Goal: Task Accomplishment & Management: Manage account settings

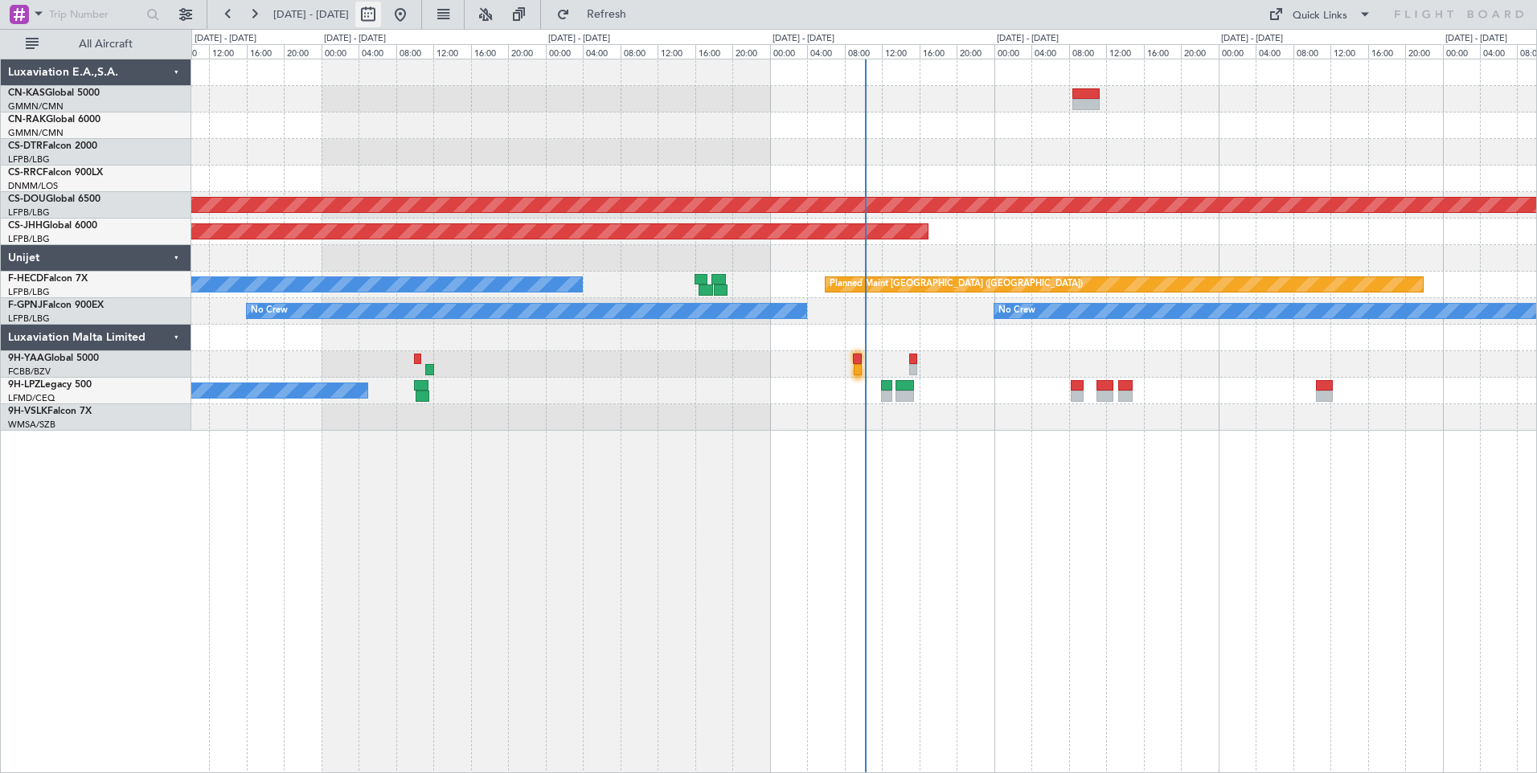
click at [381, 10] on button at bounding box center [368, 15] width 26 height 26
select select "10"
select select "2025"
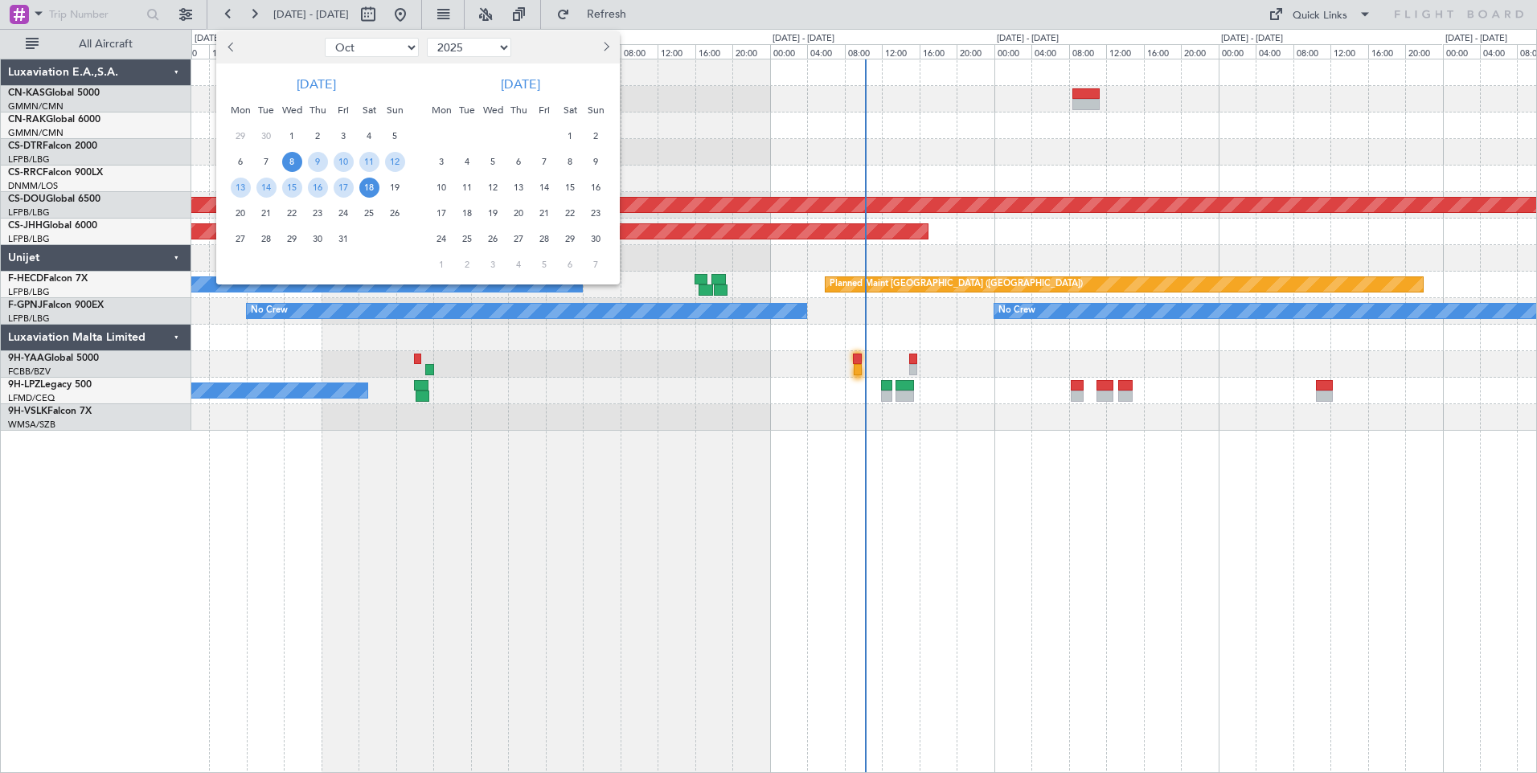
click at [290, 162] on span "8" at bounding box center [292, 162] width 20 height 20
click at [296, 218] on span "22" at bounding box center [292, 213] width 20 height 20
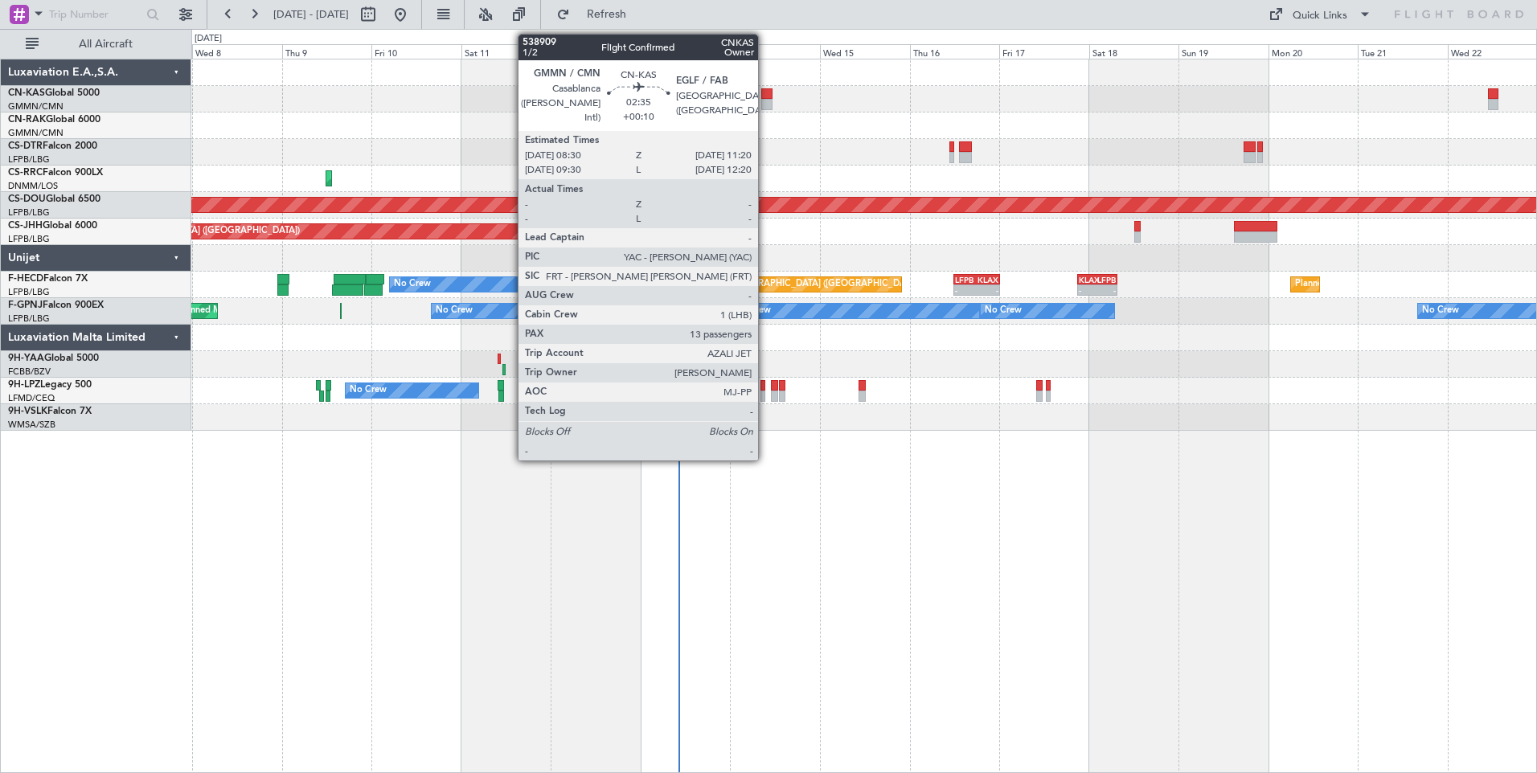
click at [761, 99] on div at bounding box center [766, 104] width 11 height 11
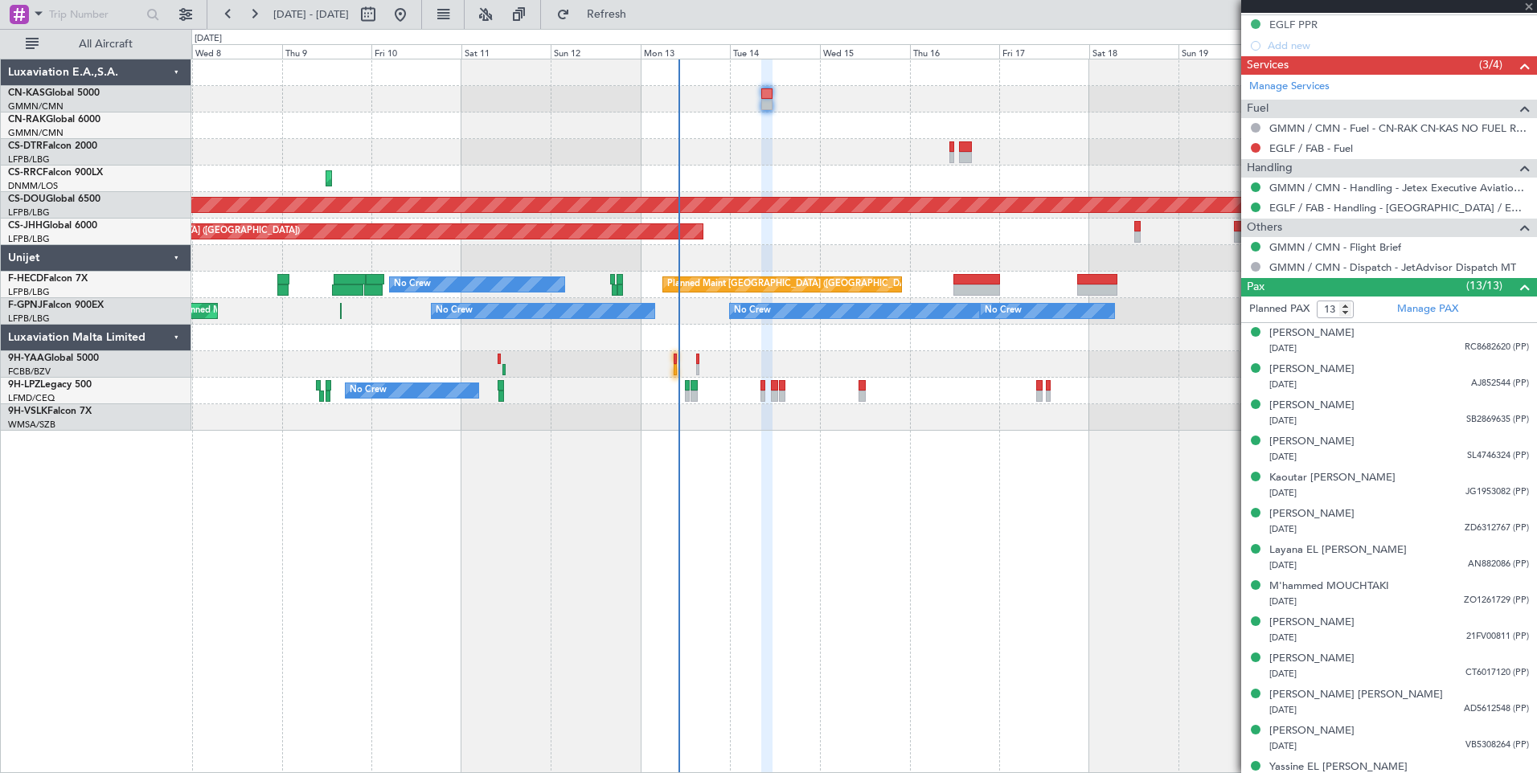
scroll to position [574, 0]
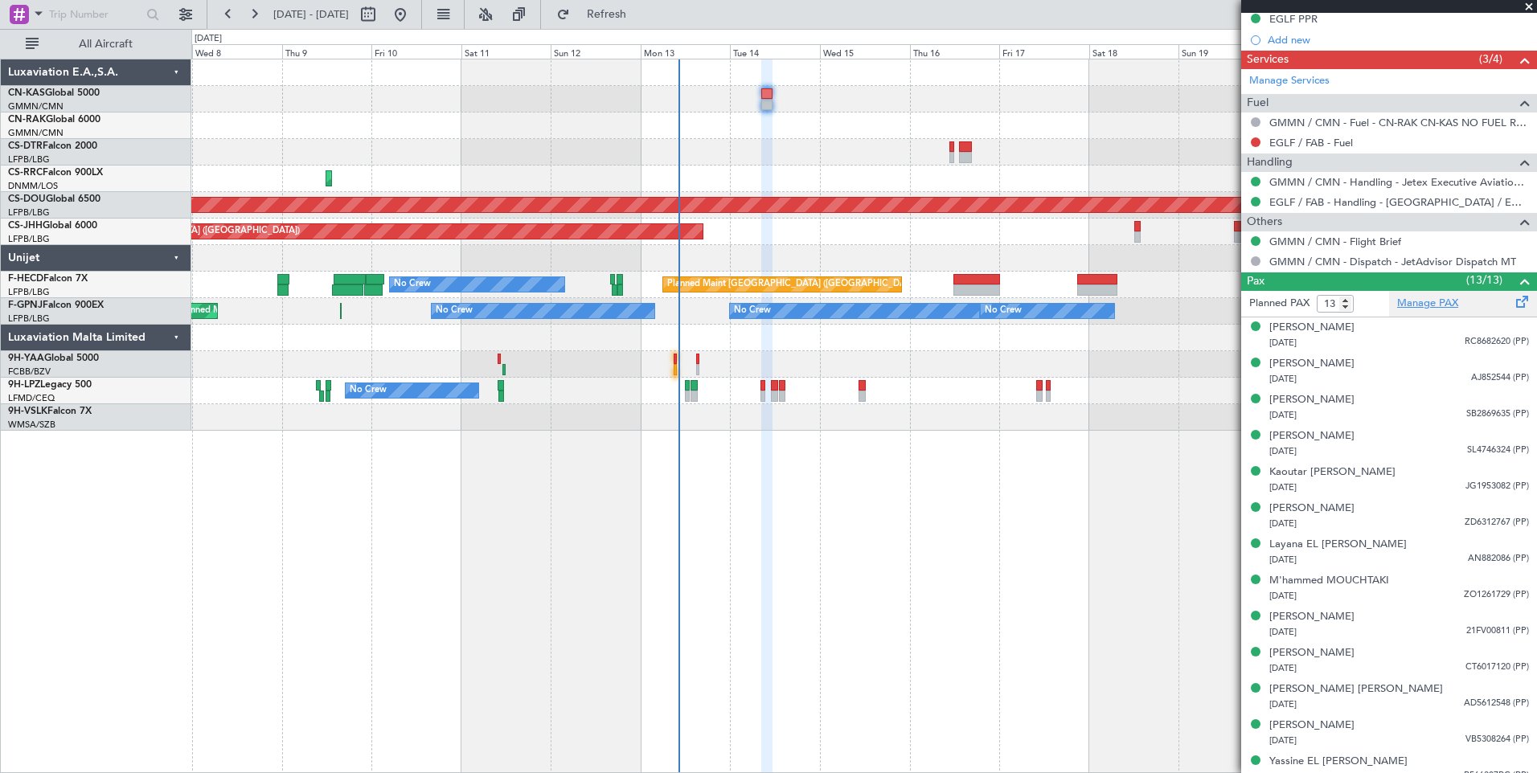
click at [1418, 305] on link "Manage PAX" at bounding box center [1427, 304] width 61 height 16
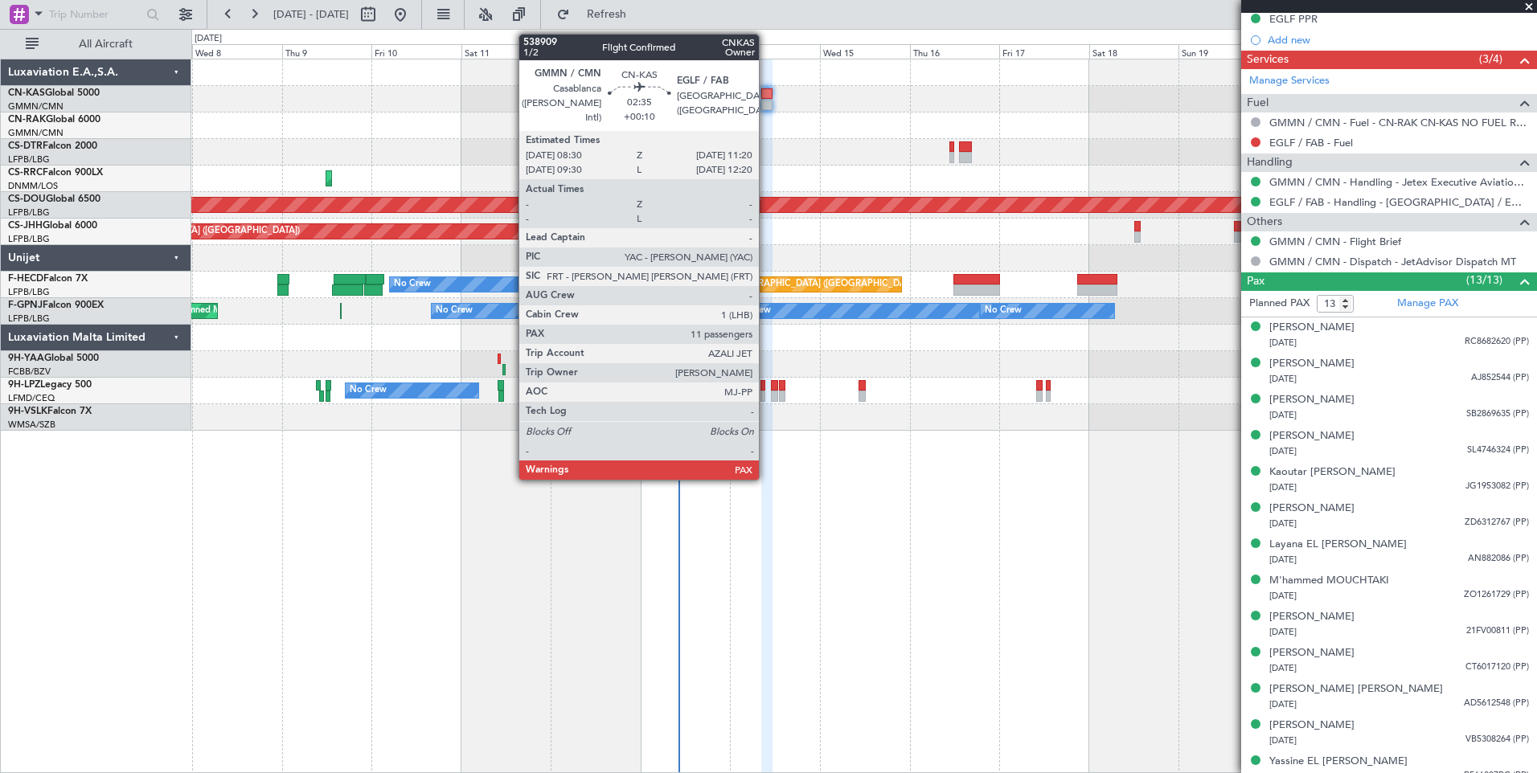
click at [766, 97] on div at bounding box center [766, 93] width 11 height 11
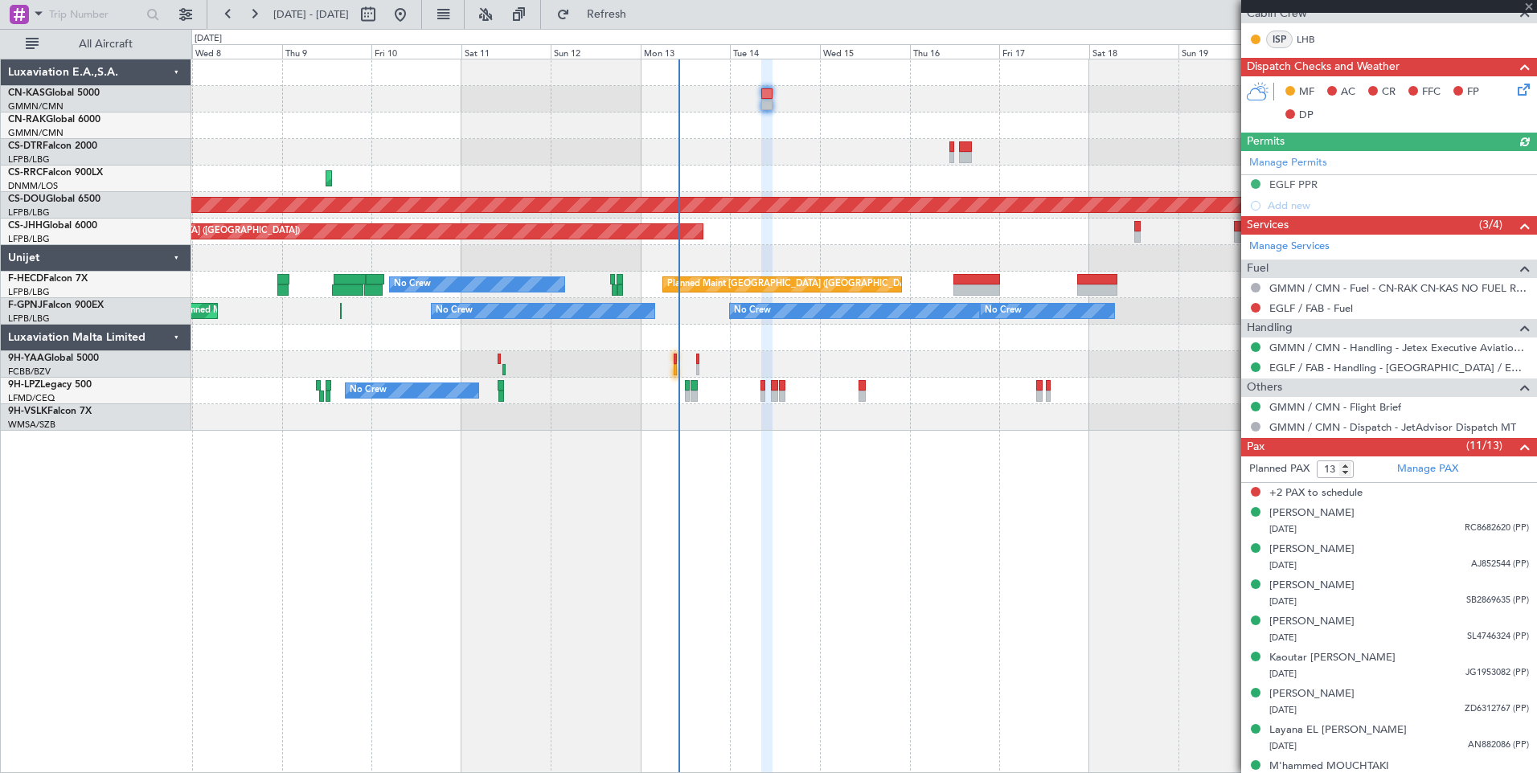
scroll to position [436, 0]
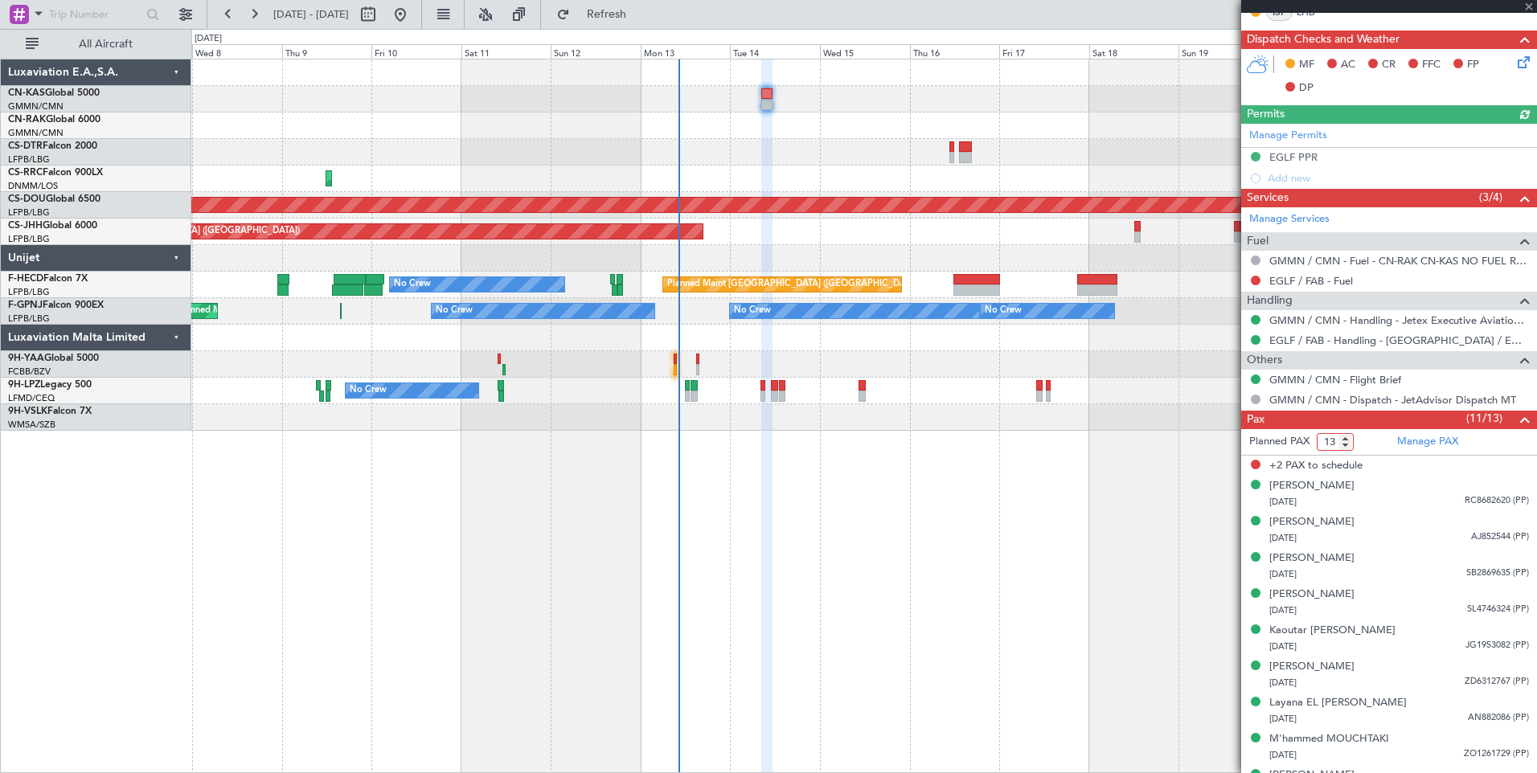
click at [1326, 440] on input "13" at bounding box center [1335, 442] width 37 height 18
type input "11"
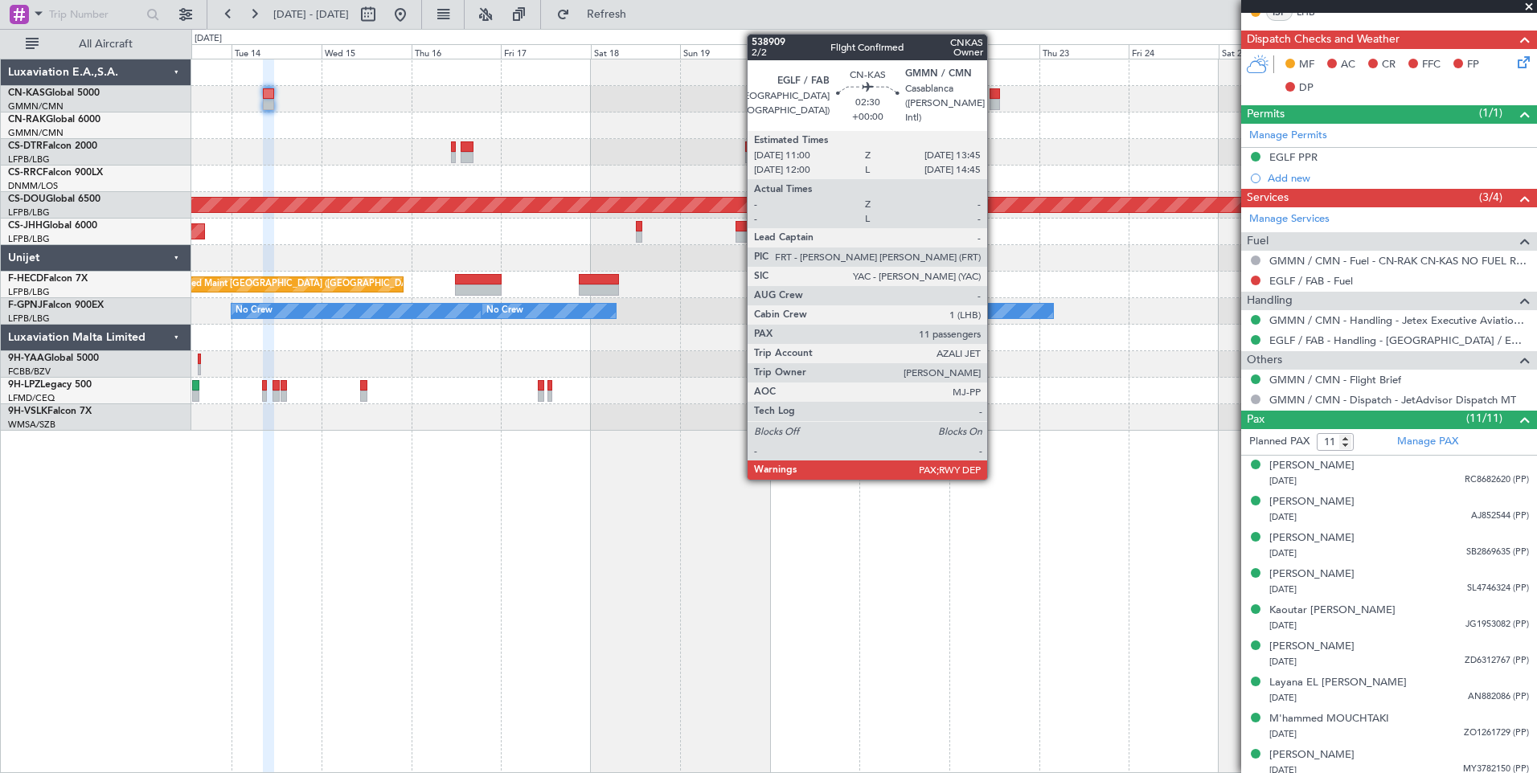
click at [994, 100] on div at bounding box center [994, 104] width 10 height 11
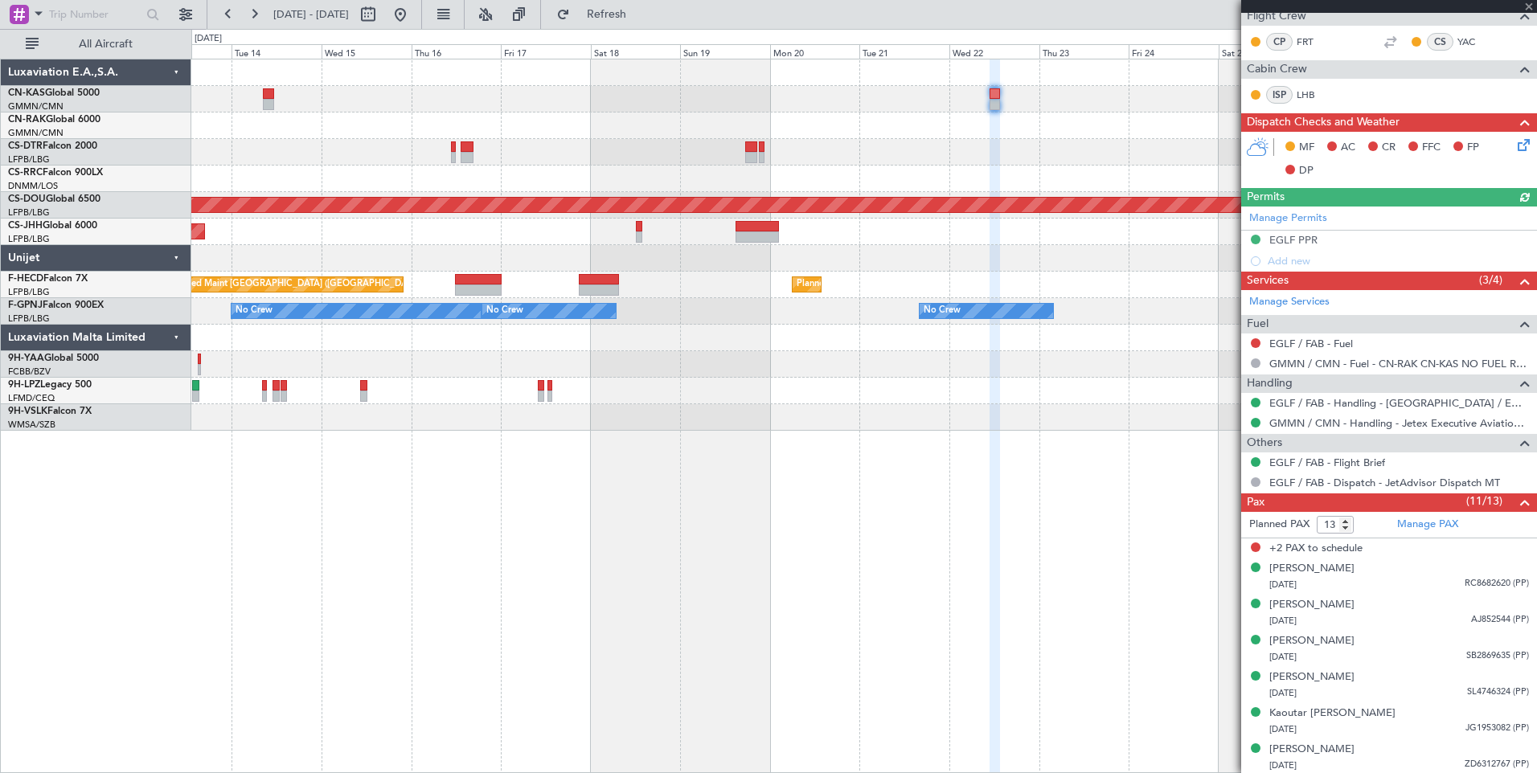
scroll to position [495, 0]
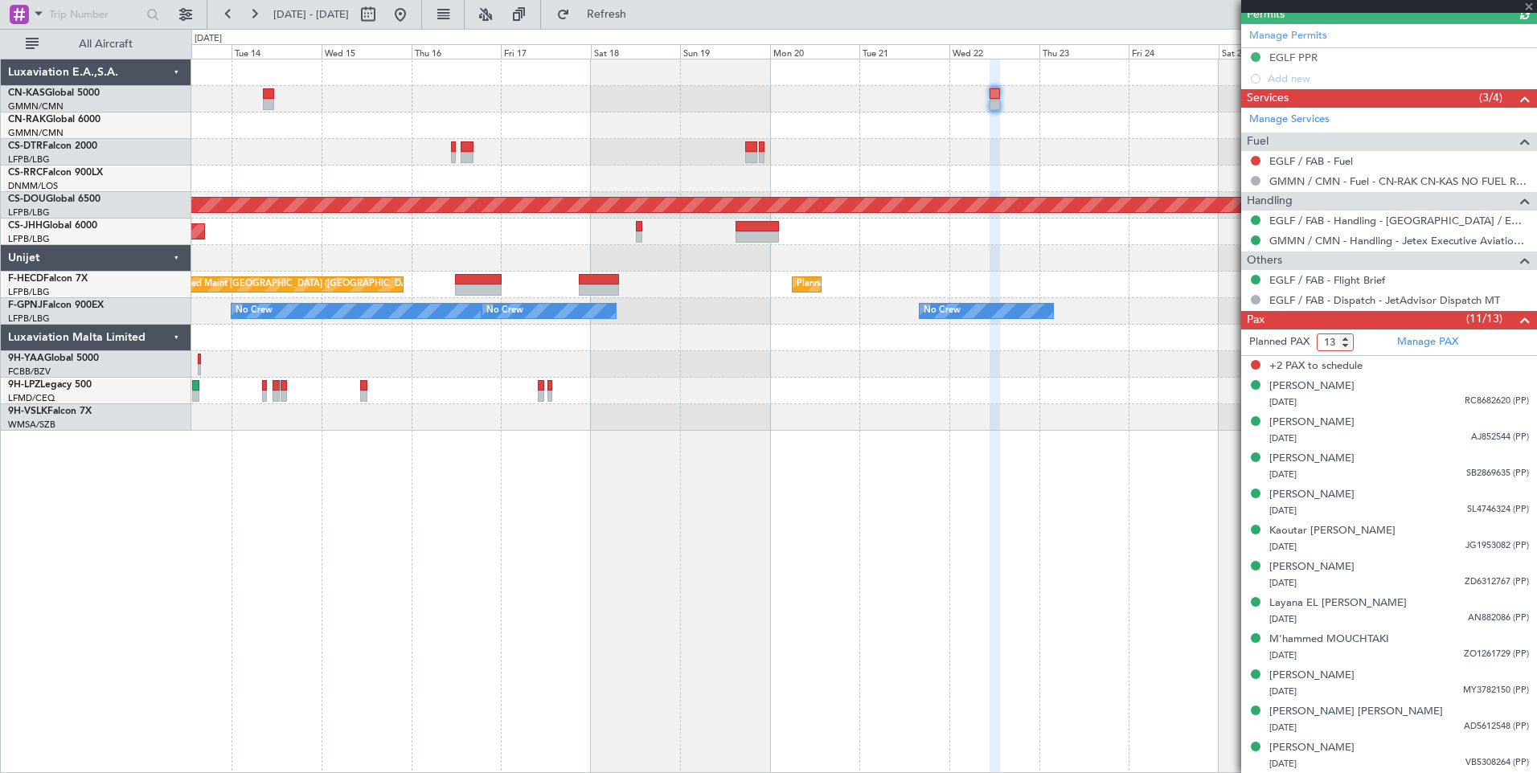
click at [1333, 344] on input "13" at bounding box center [1335, 343] width 37 height 18
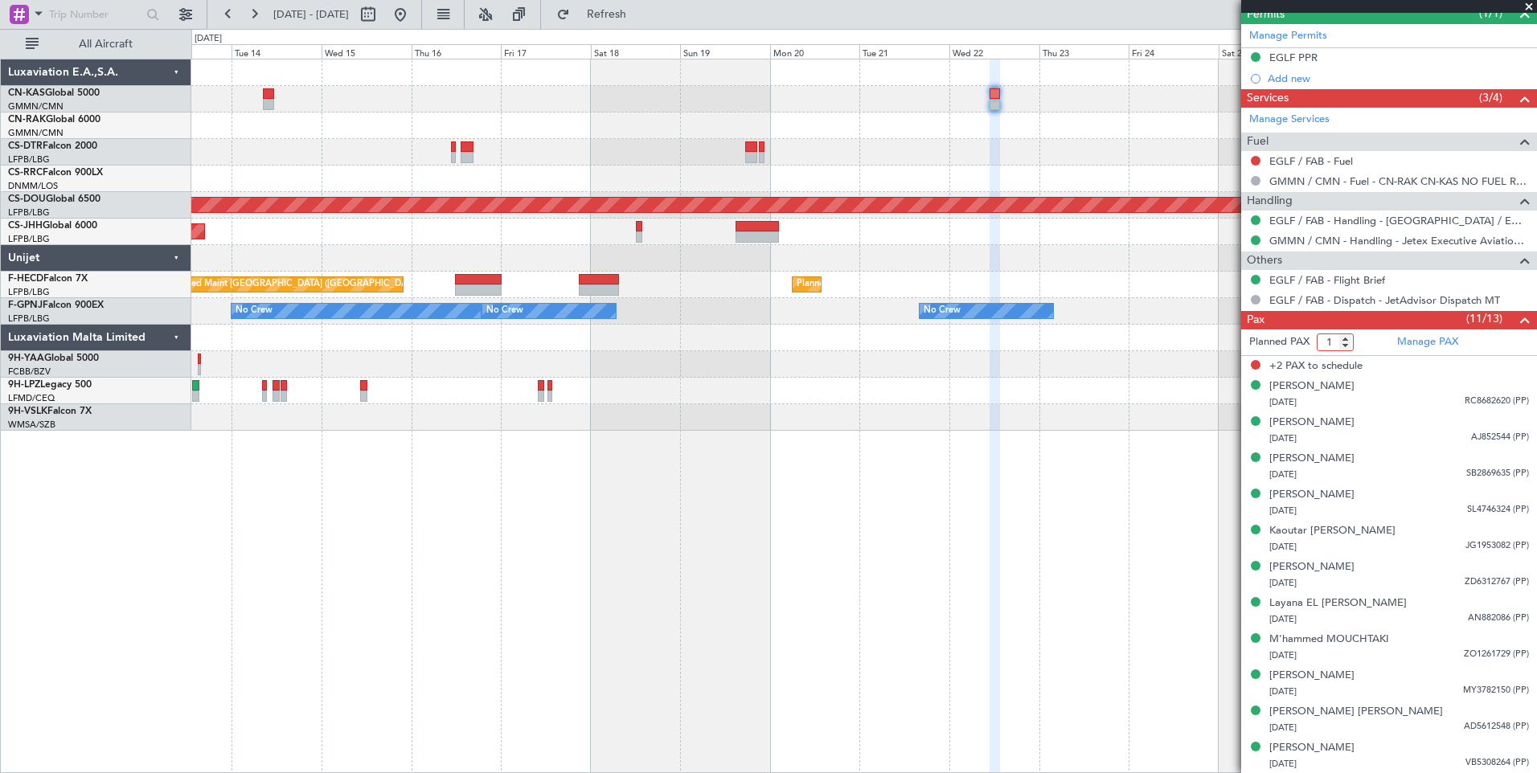
type input "11"
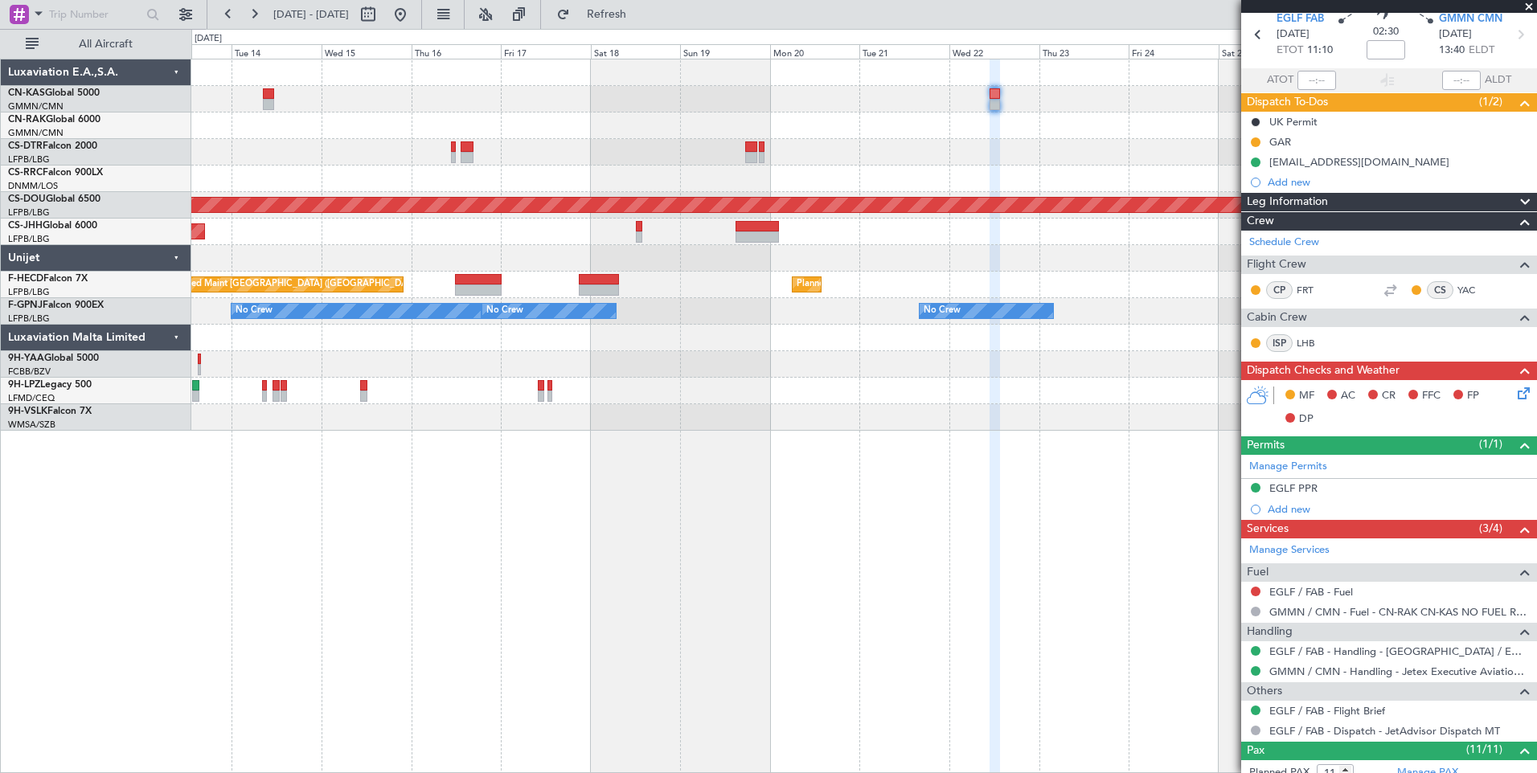
scroll to position [51, 0]
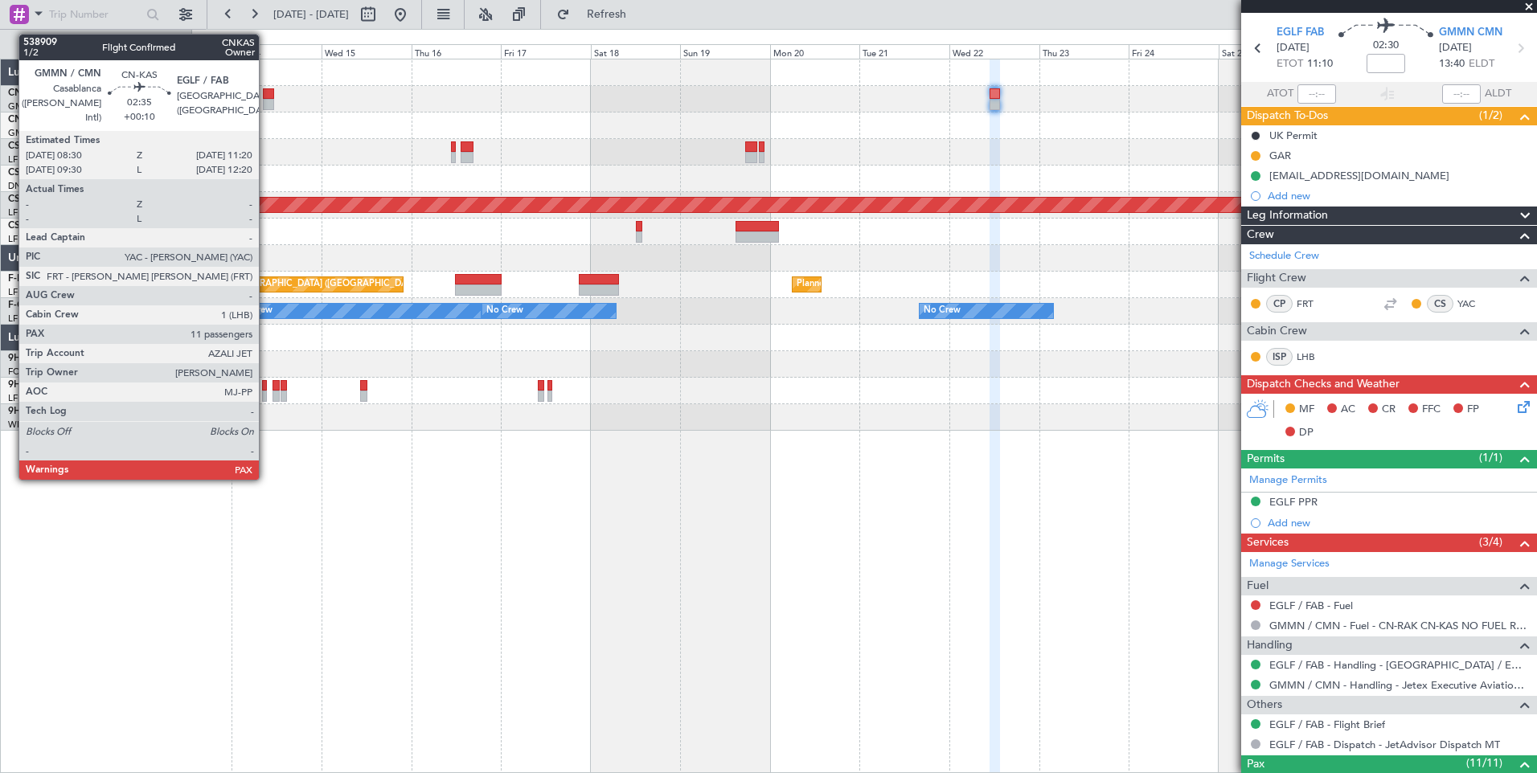
click at [266, 100] on div at bounding box center [268, 104] width 11 height 11
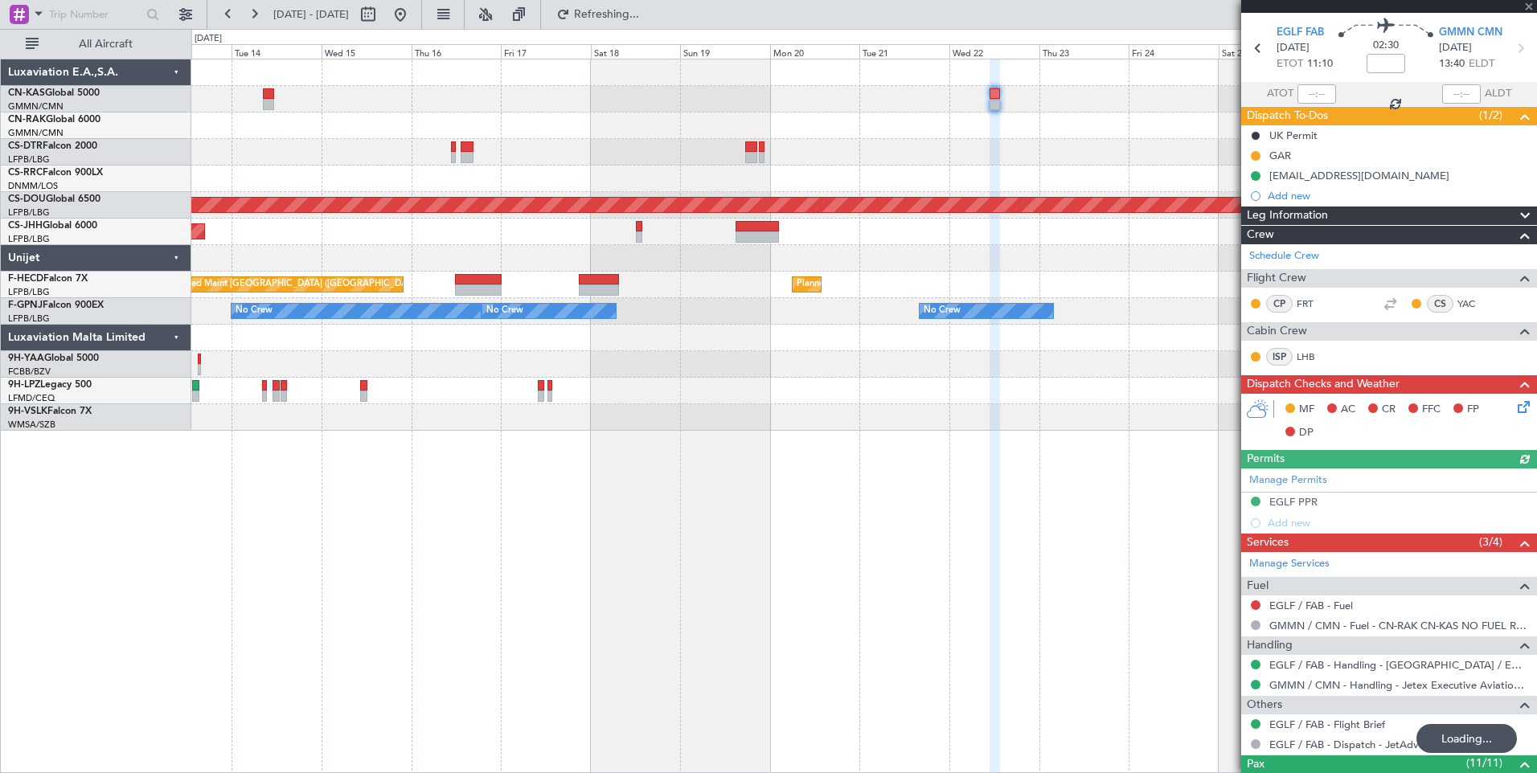
click at [846, 145] on div at bounding box center [863, 152] width 1345 height 27
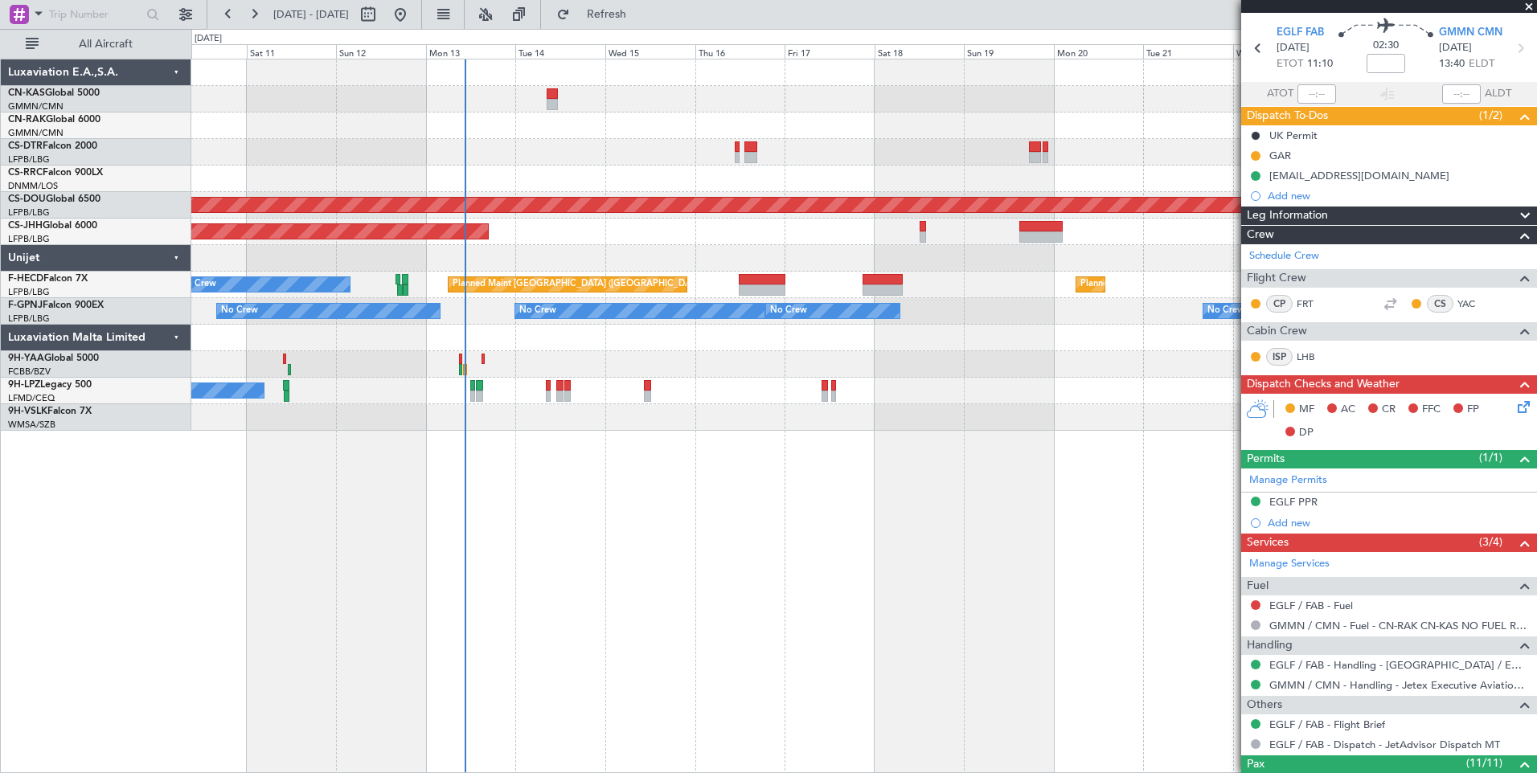
click at [645, 504] on div "Planned Maint Lagos ([PERSON_NAME]) Planned Maint [GEOGRAPHIC_DATA] ([GEOGRAPHI…" at bounding box center [864, 416] width 1346 height 715
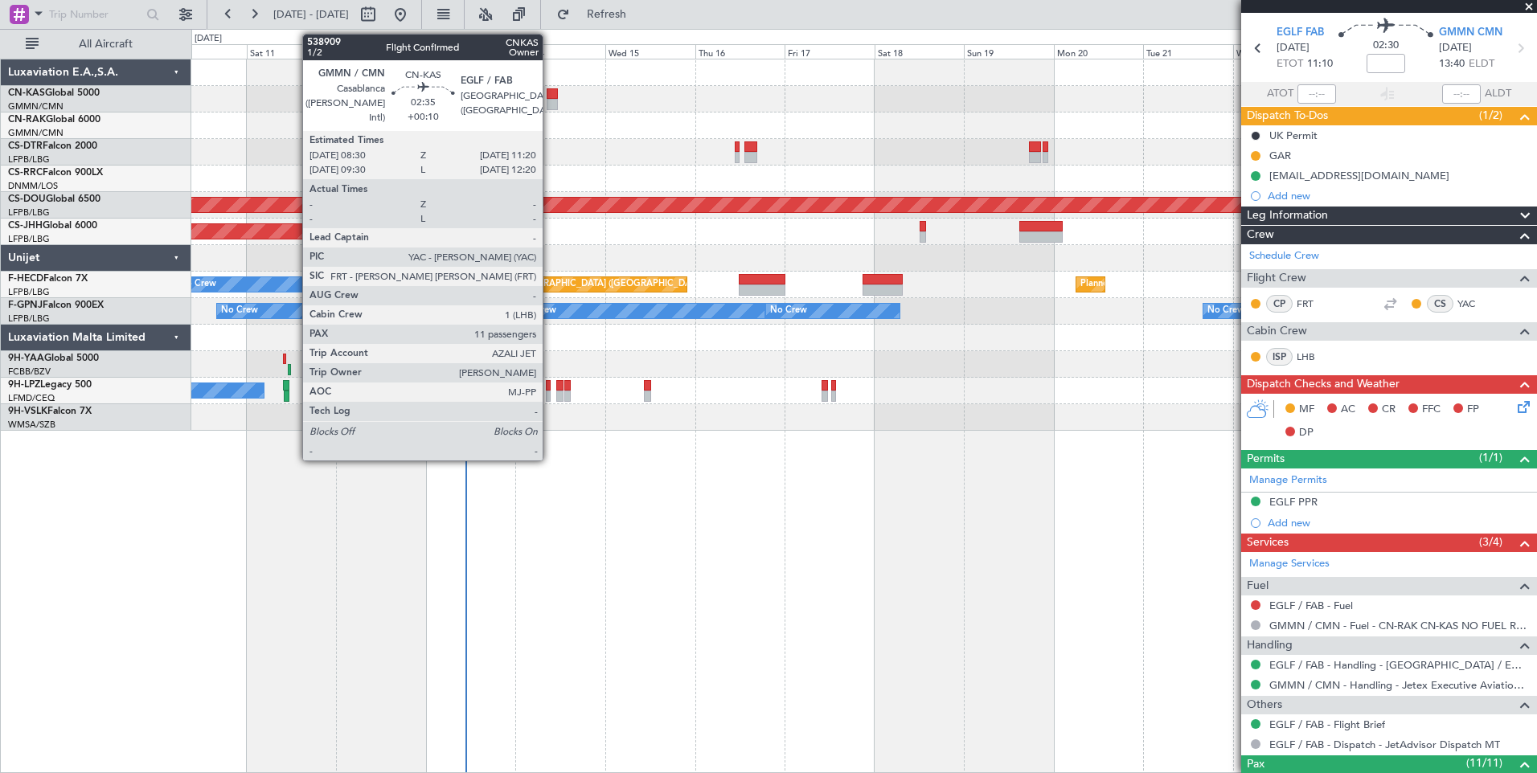
click at [552, 99] on div at bounding box center [552, 104] width 11 height 11
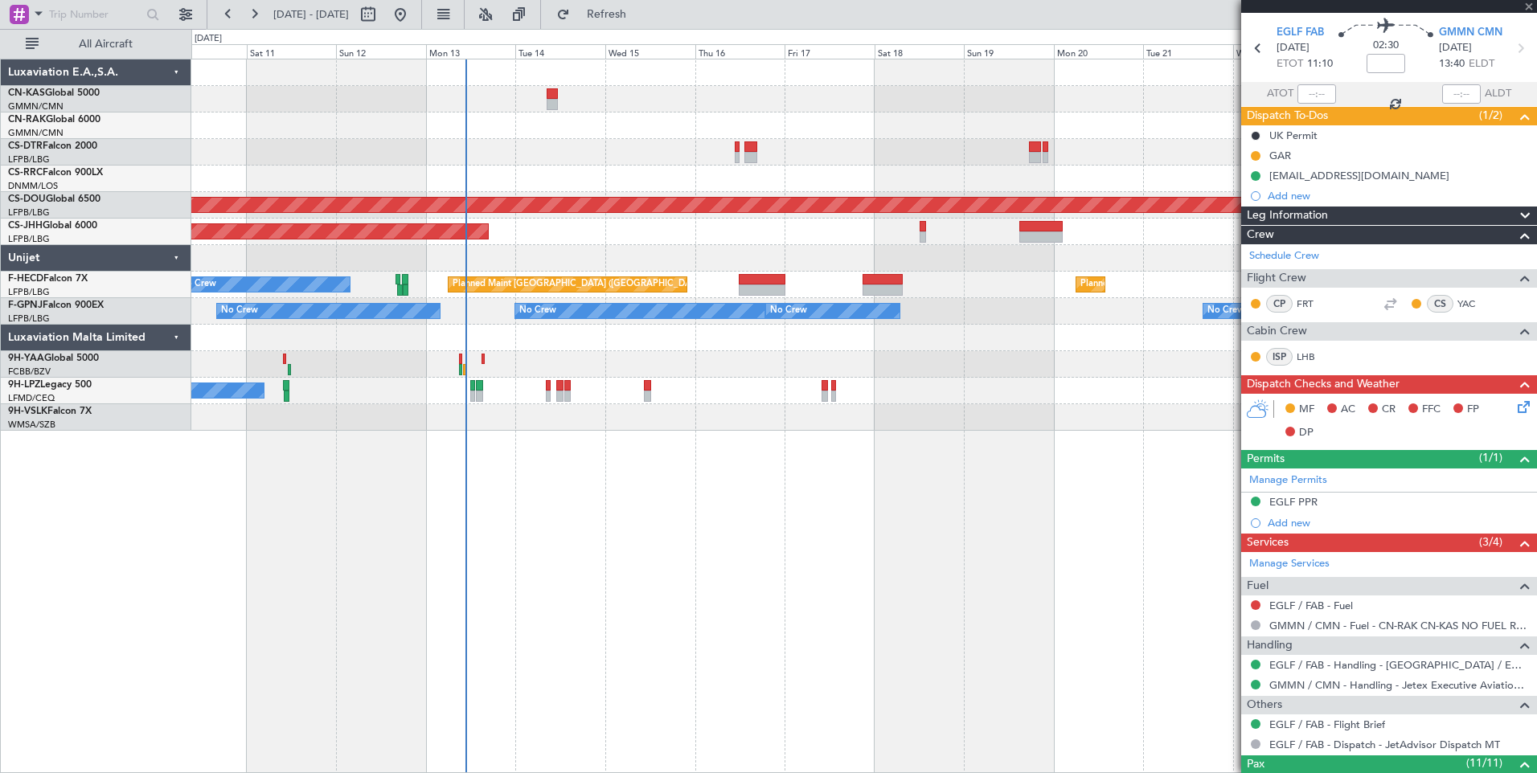
type input "+00:10"
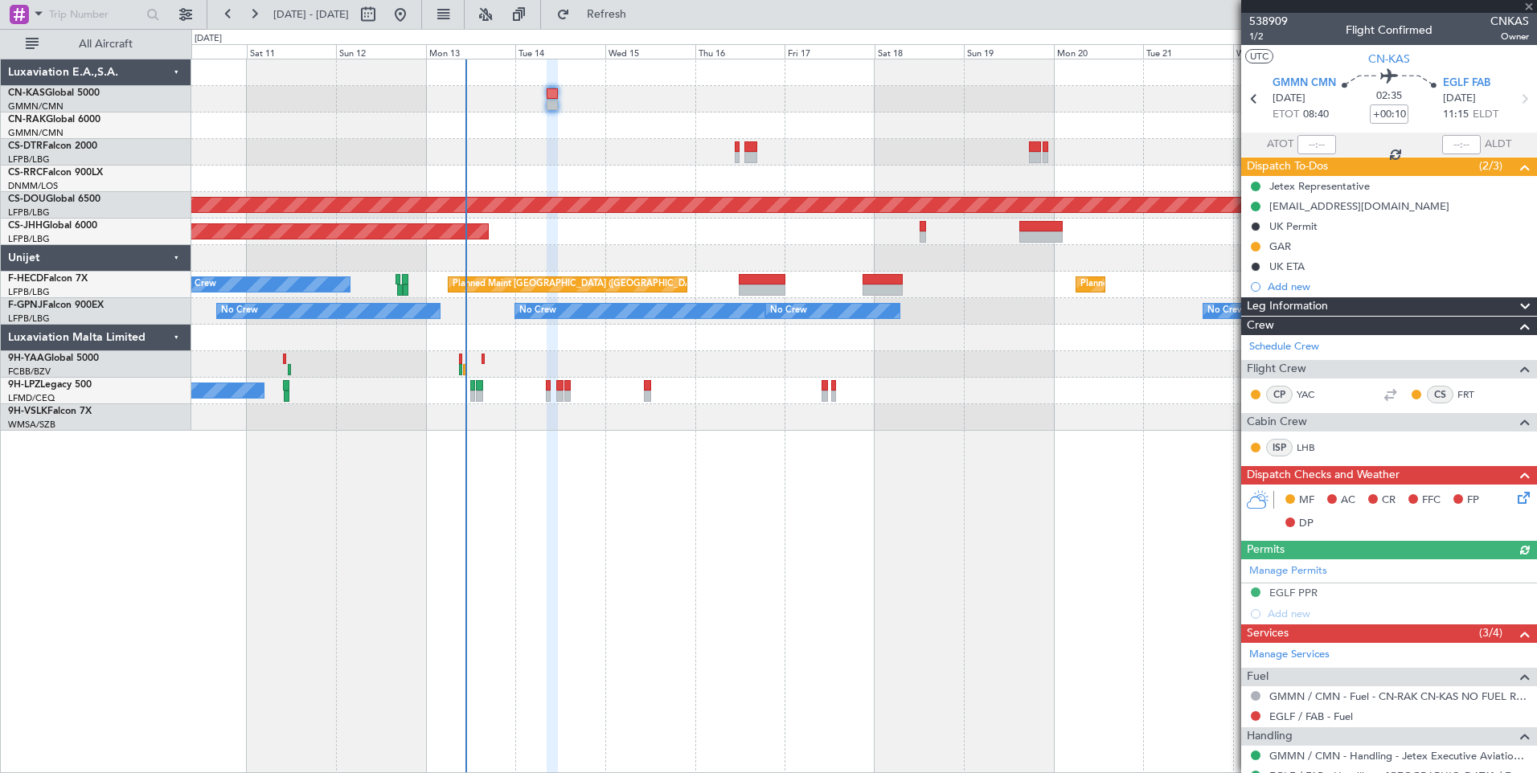
scroll to position [130, 0]
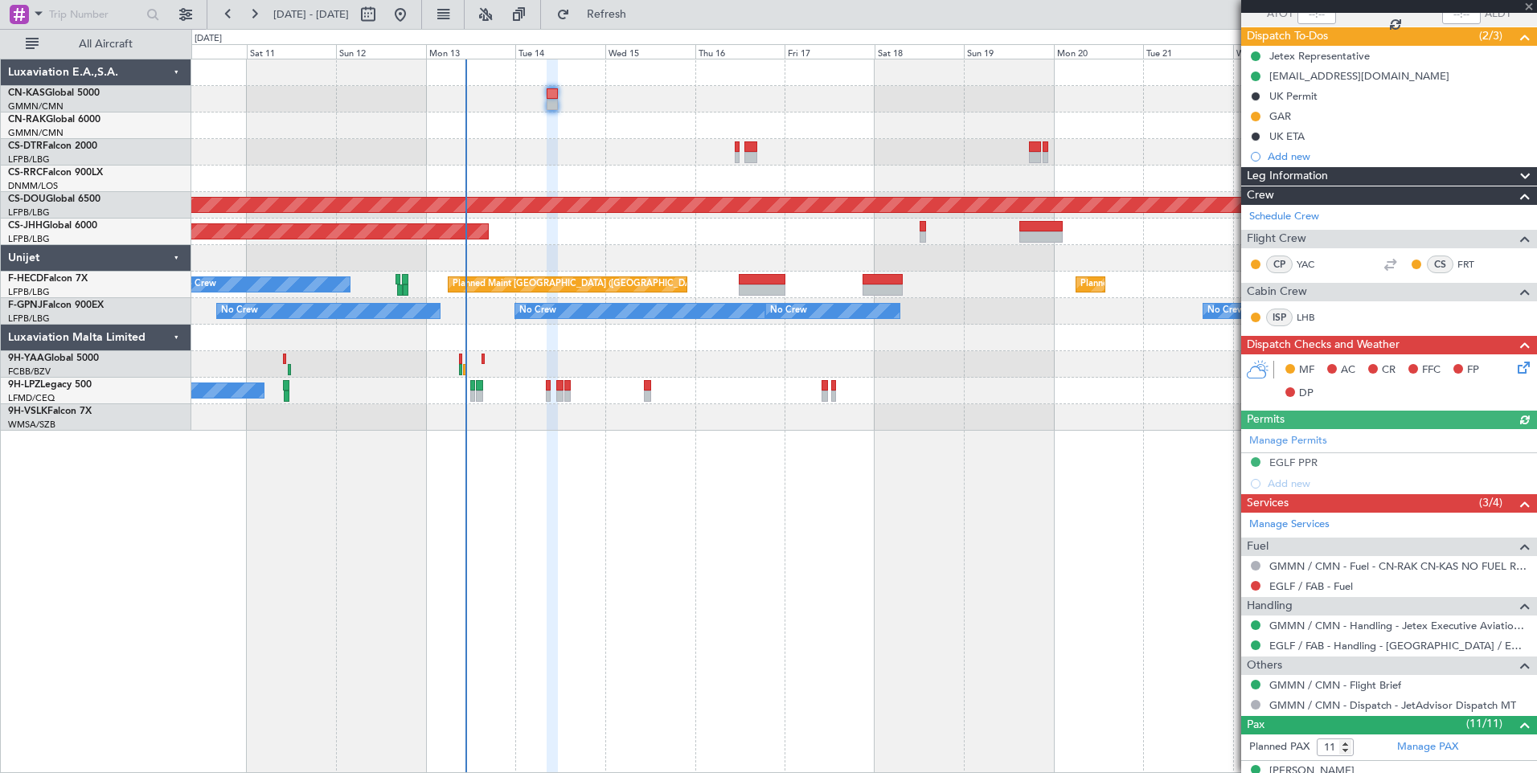
click at [1514, 363] on icon at bounding box center [1520, 364] width 13 height 13
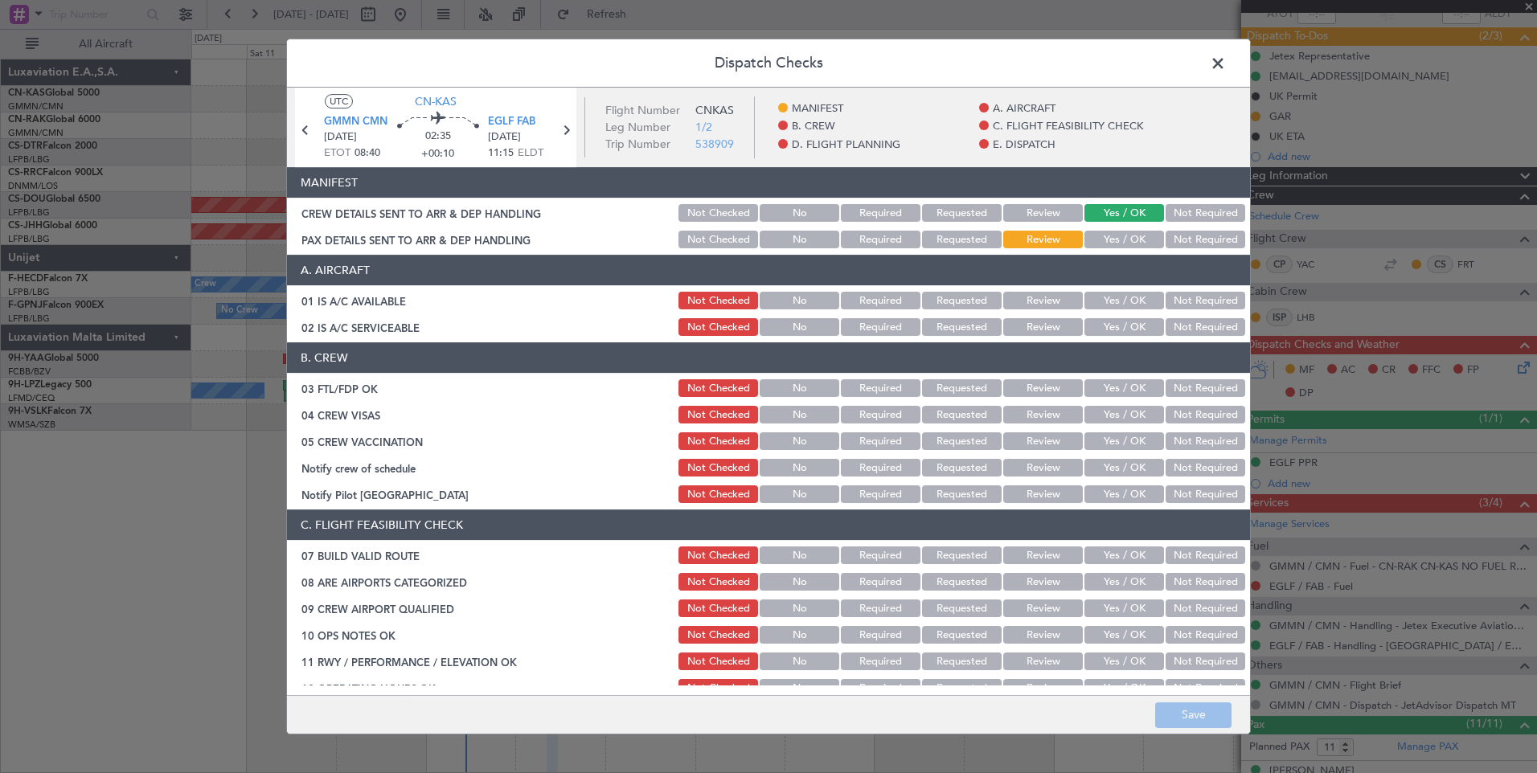
click at [1120, 238] on button "Yes / OK" at bounding box center [1124, 240] width 80 height 18
click at [1187, 718] on button "Save" at bounding box center [1193, 715] width 76 height 26
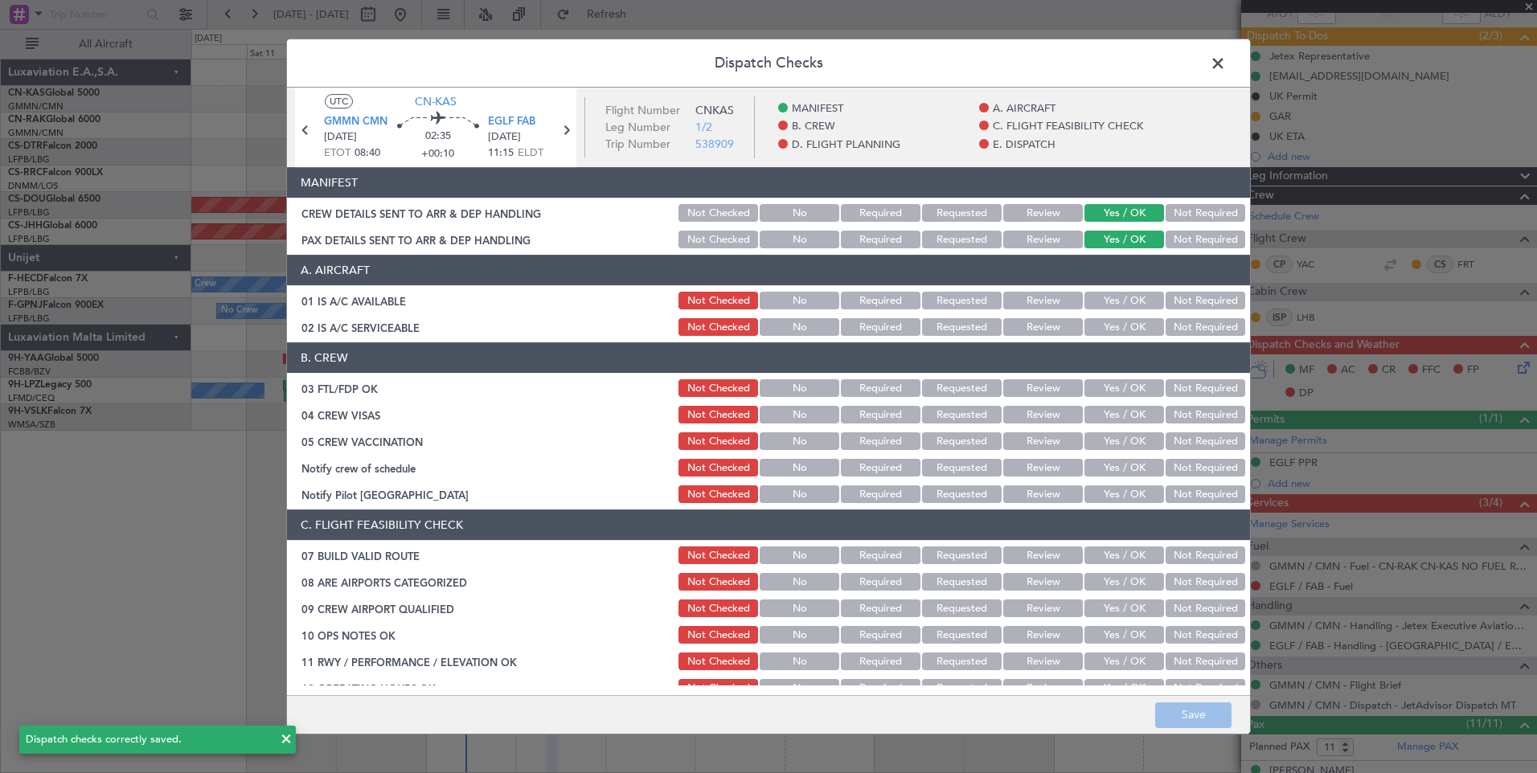
click at [1226, 66] on span at bounding box center [1226, 67] width 0 height 32
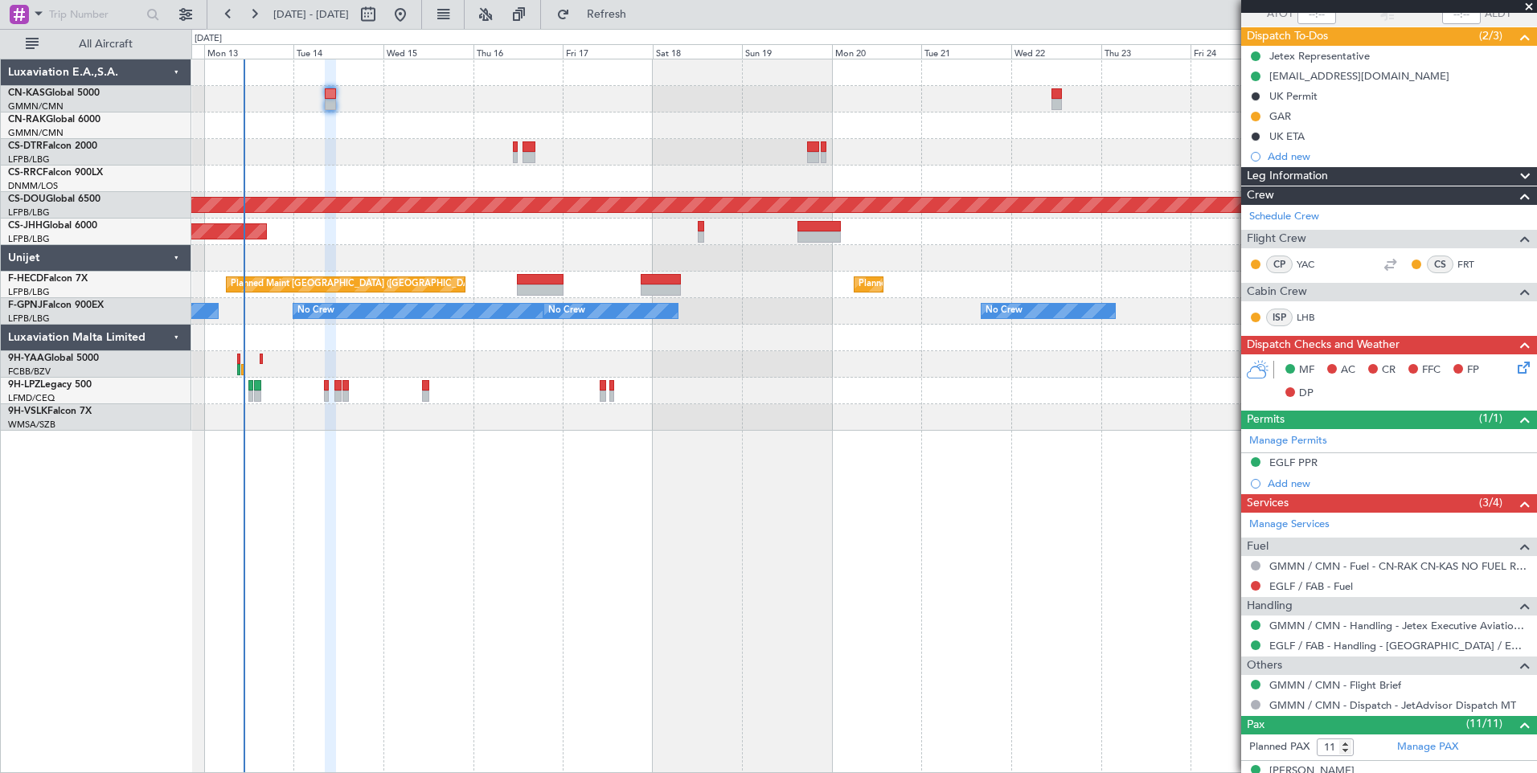
click at [797, 112] on div at bounding box center [863, 99] width 1345 height 27
click at [1251, 587] on button at bounding box center [1256, 586] width 10 height 10
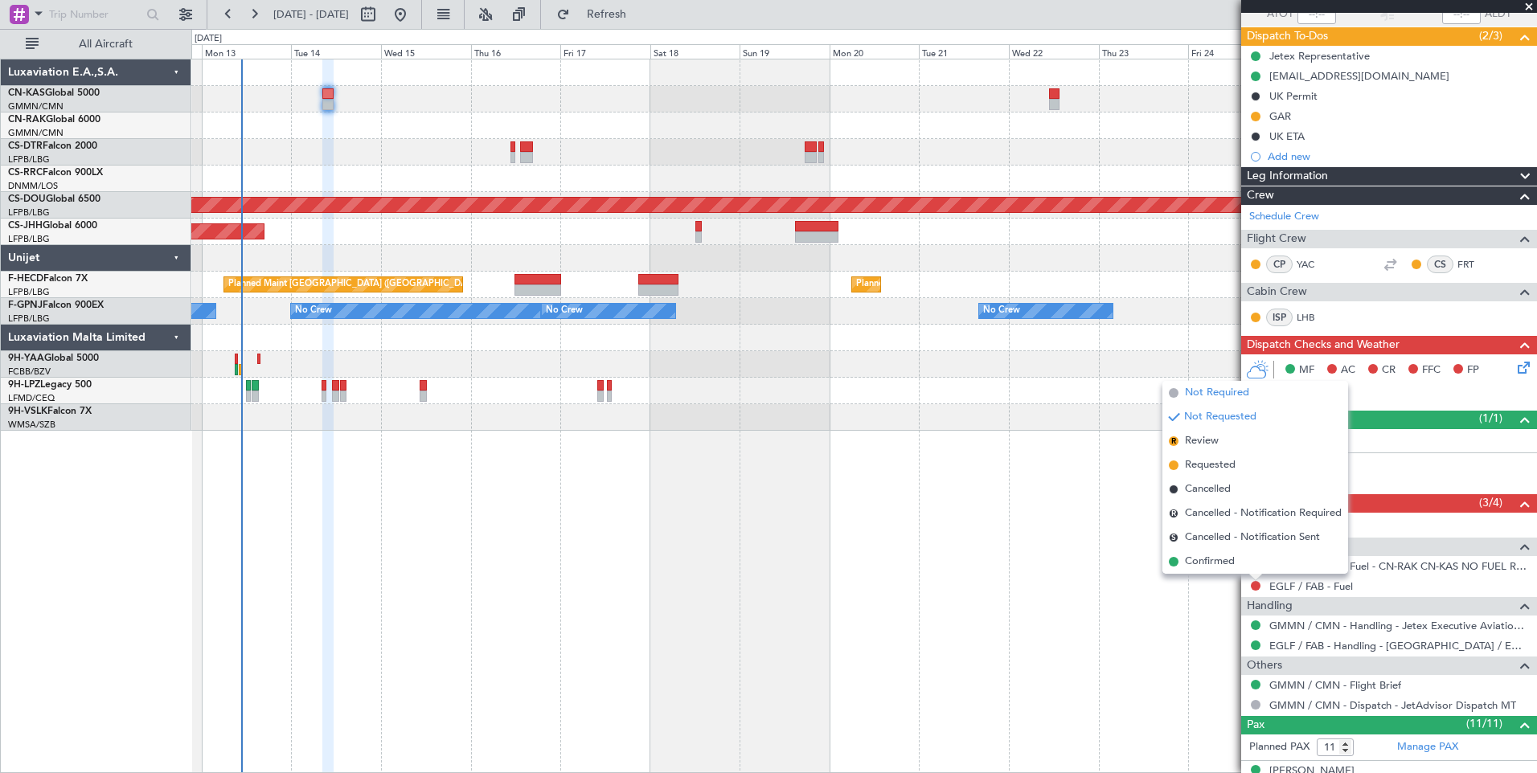
click at [1214, 390] on span "Not Required" at bounding box center [1217, 393] width 64 height 16
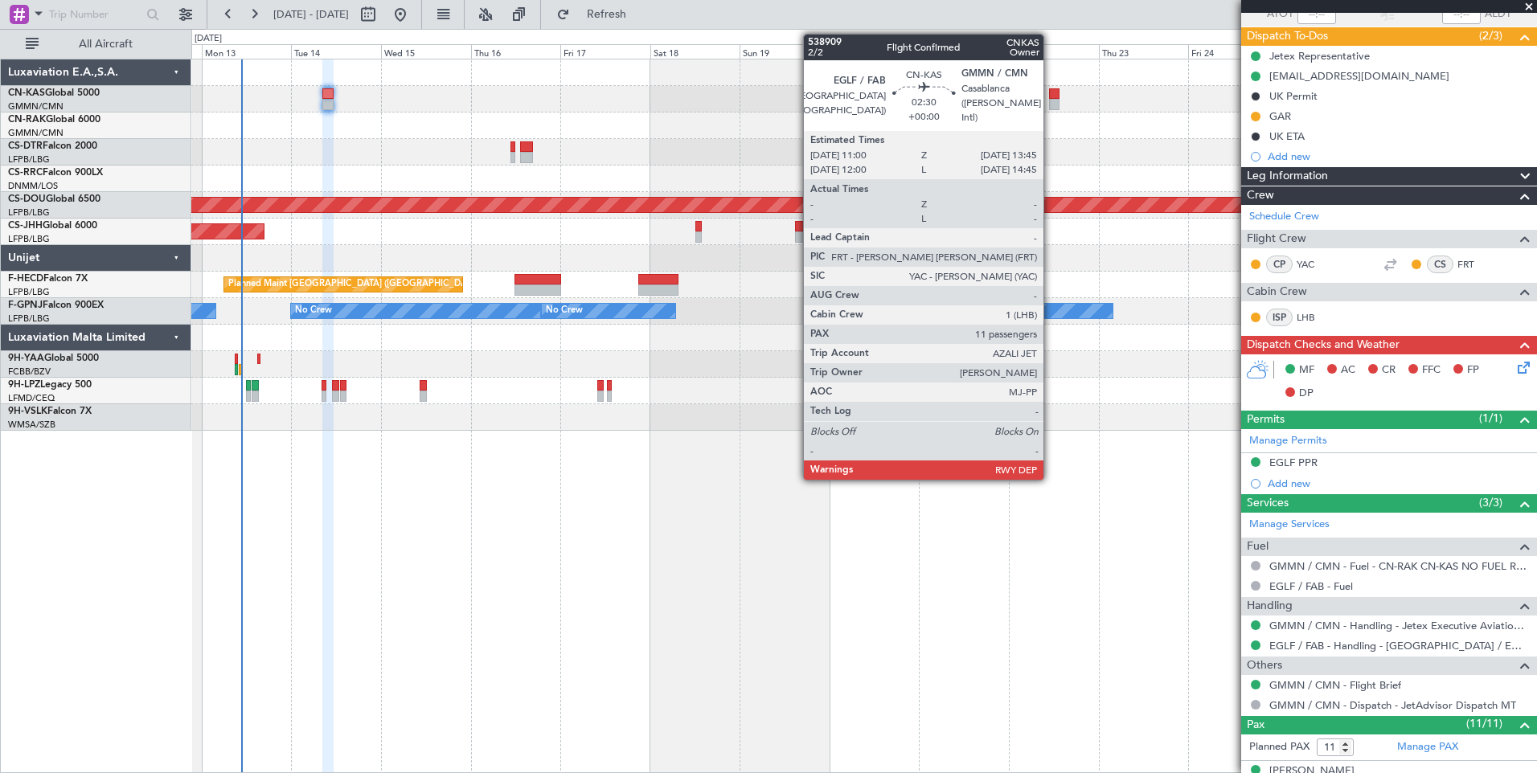
click at [1051, 105] on div at bounding box center [1054, 104] width 10 height 11
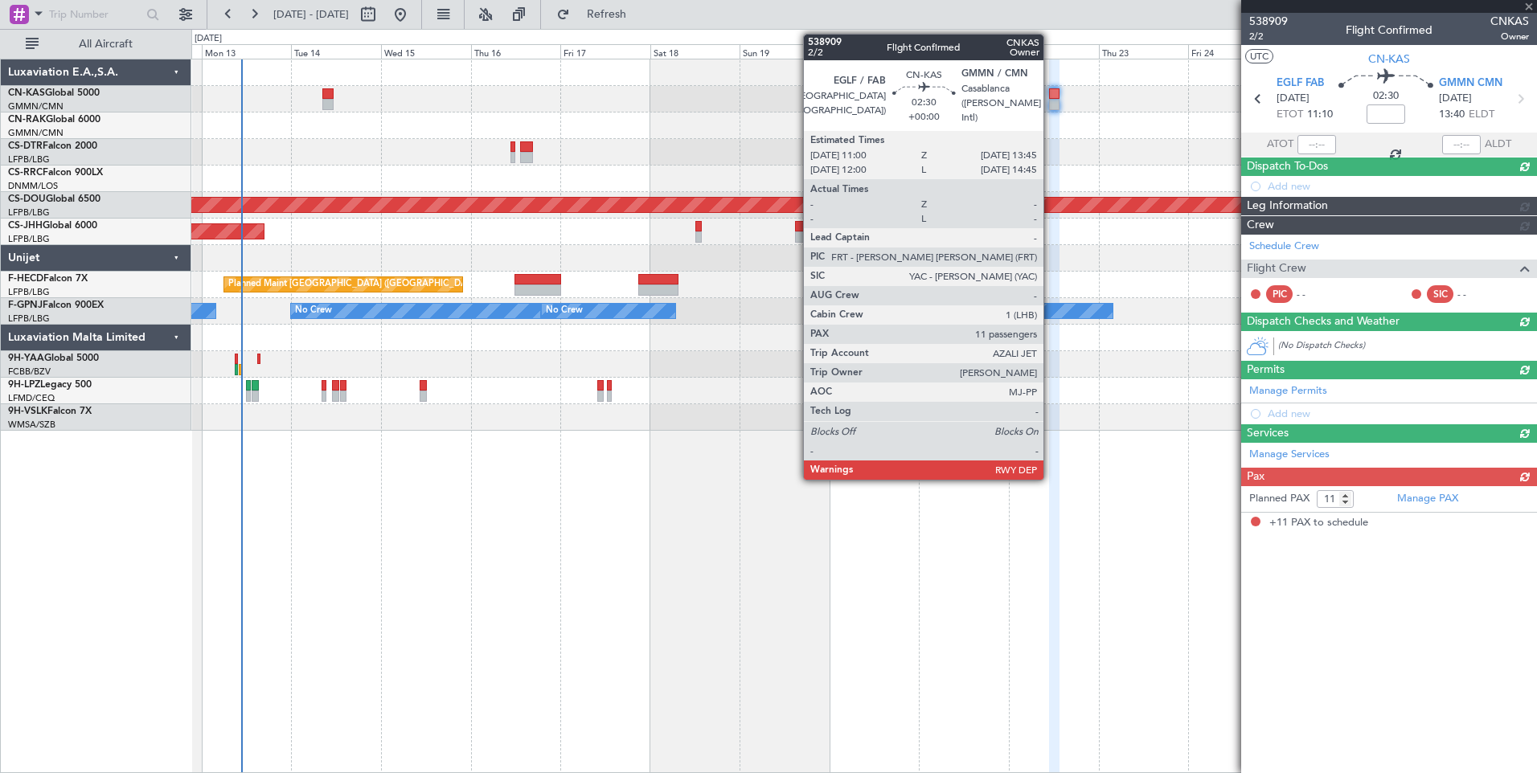
scroll to position [0, 0]
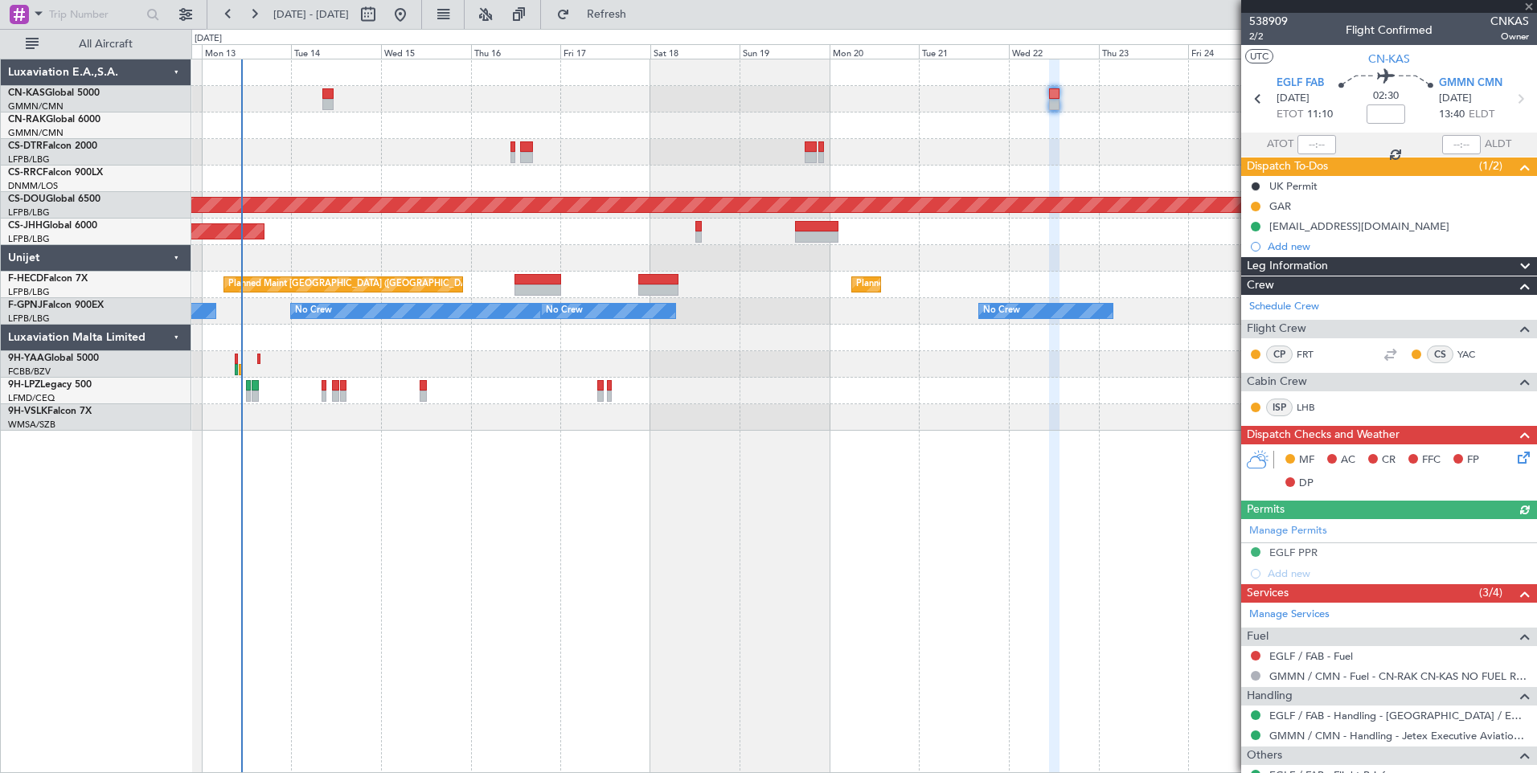
click at [1515, 457] on icon at bounding box center [1520, 455] width 13 height 13
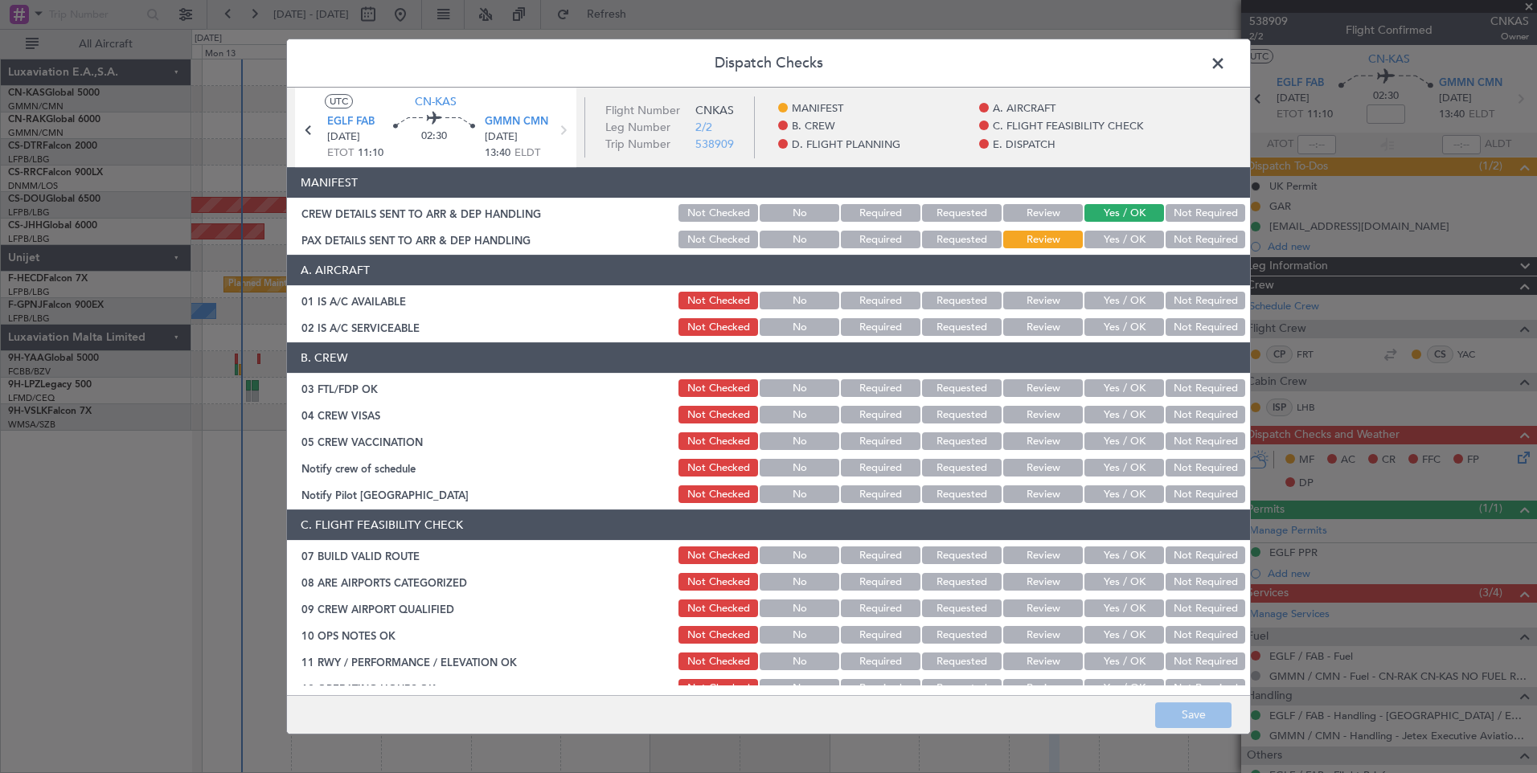
click at [1120, 236] on button "Yes / OK" at bounding box center [1124, 240] width 80 height 18
click at [1183, 709] on button "Save" at bounding box center [1193, 715] width 76 height 26
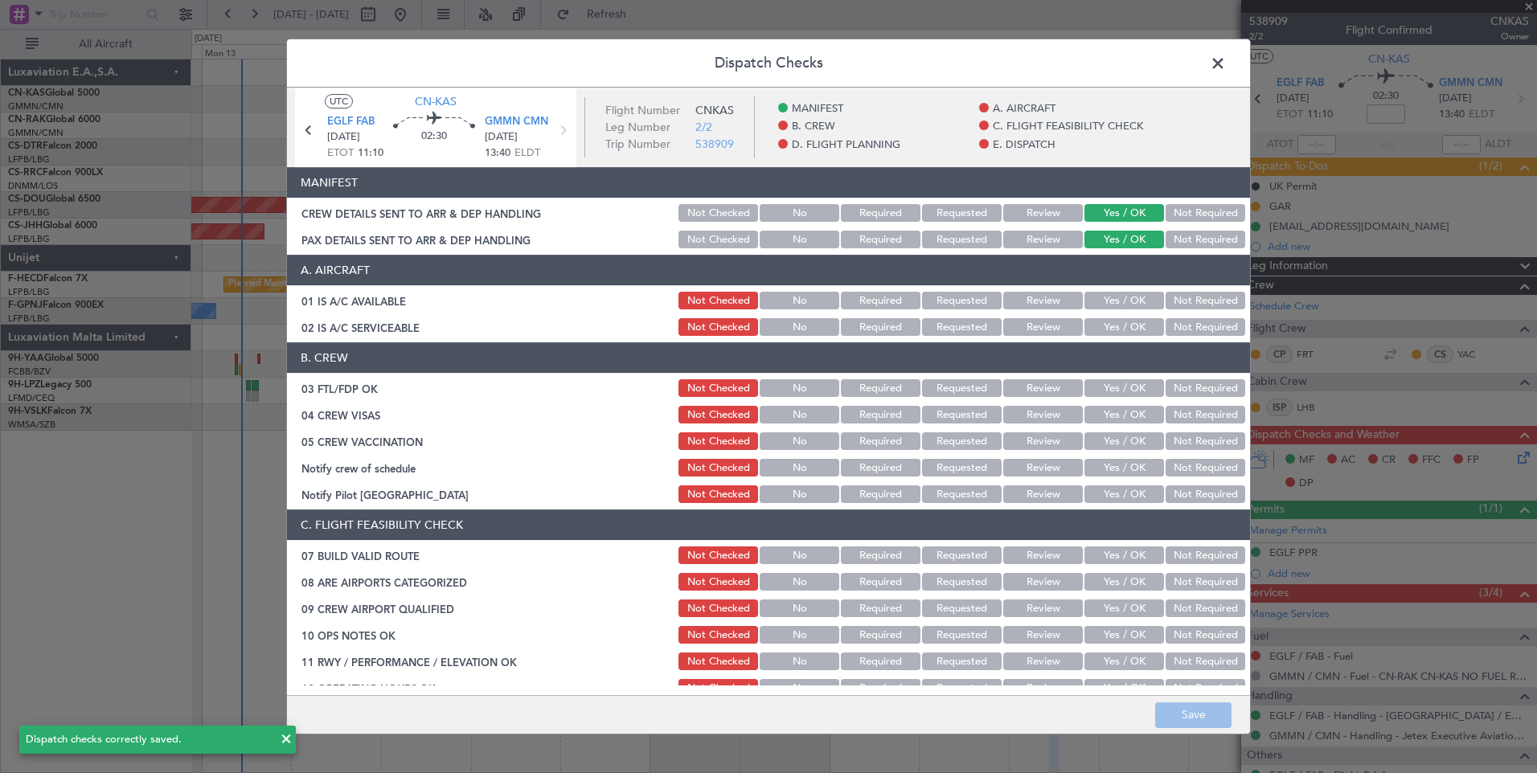
click at [1226, 68] on span at bounding box center [1226, 67] width 0 height 32
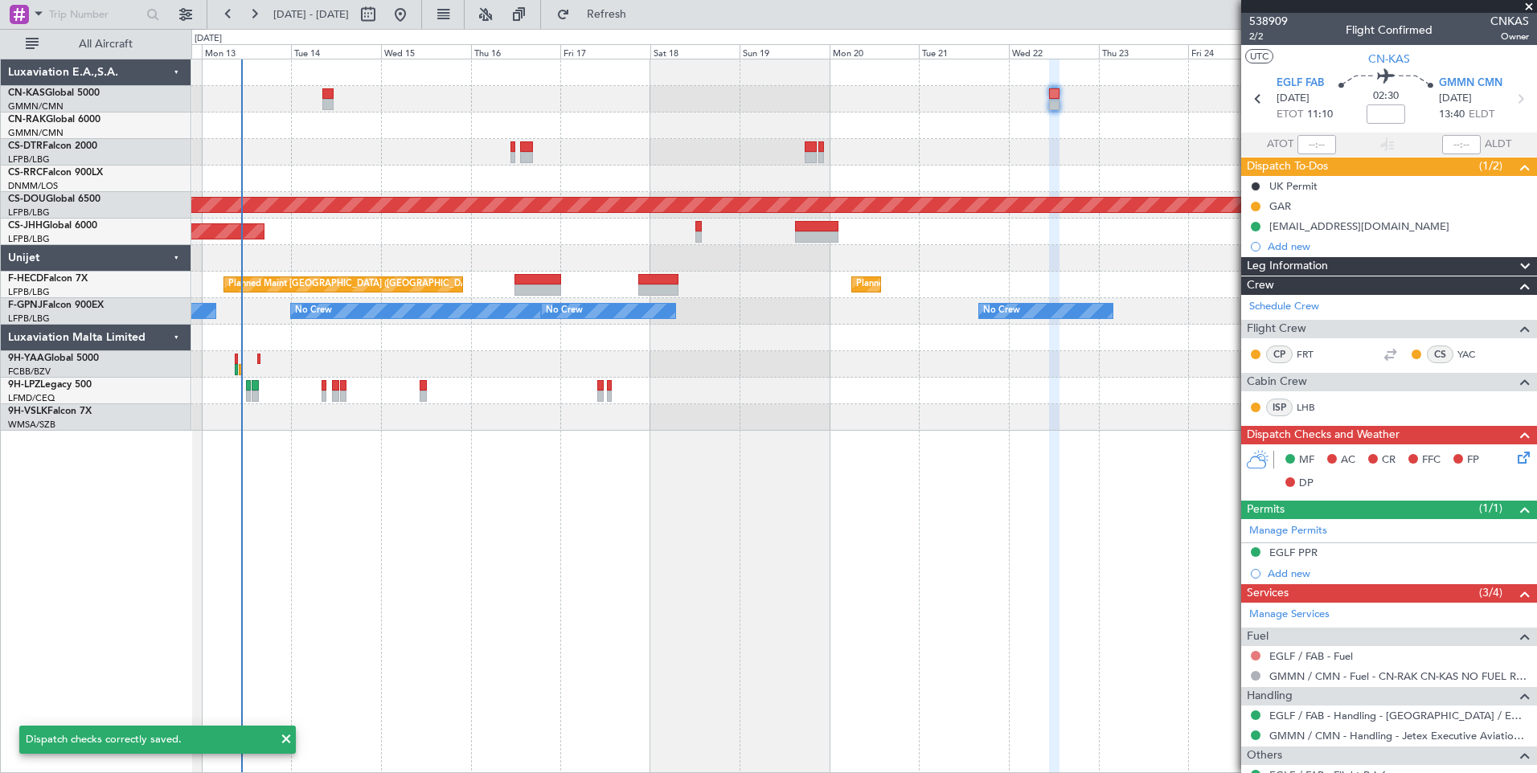
click at [1257, 652] on button at bounding box center [1256, 656] width 10 height 10
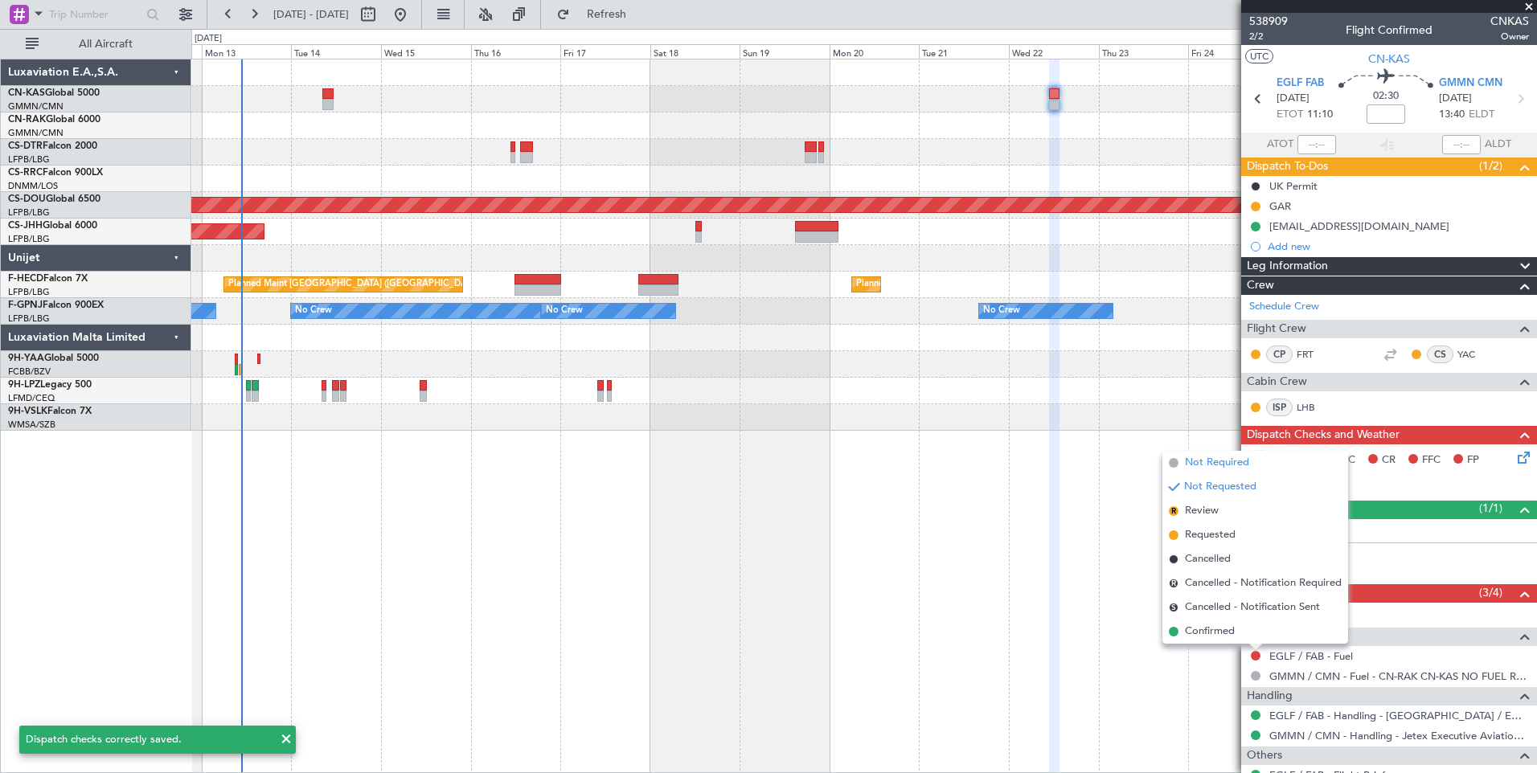
click at [1206, 465] on span "Not Required" at bounding box center [1217, 463] width 64 height 16
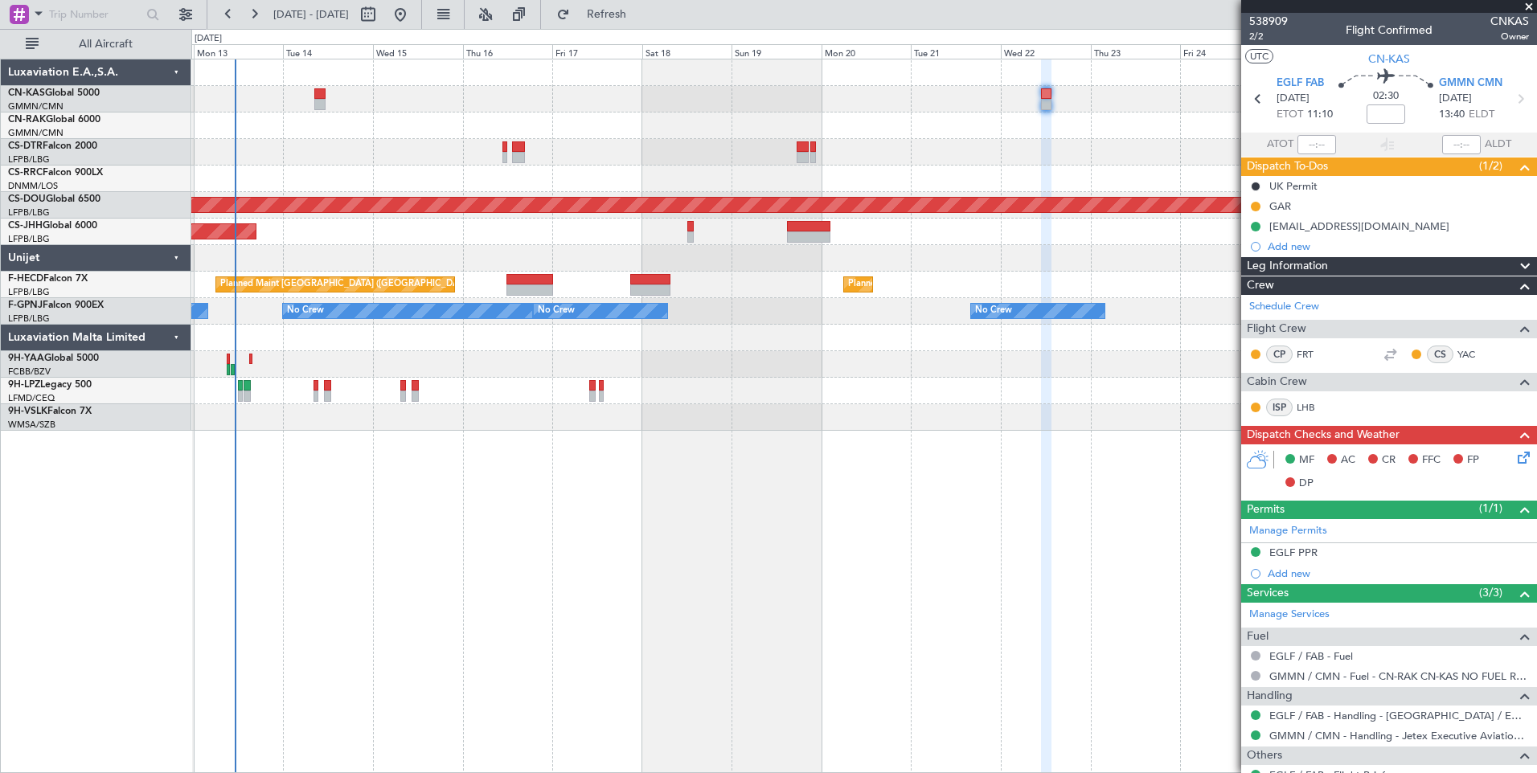
click at [422, 571] on div "Planned Maint Lagos ([PERSON_NAME]) Planned Maint [GEOGRAPHIC_DATA] ([GEOGRAPHI…" at bounding box center [864, 416] width 1346 height 715
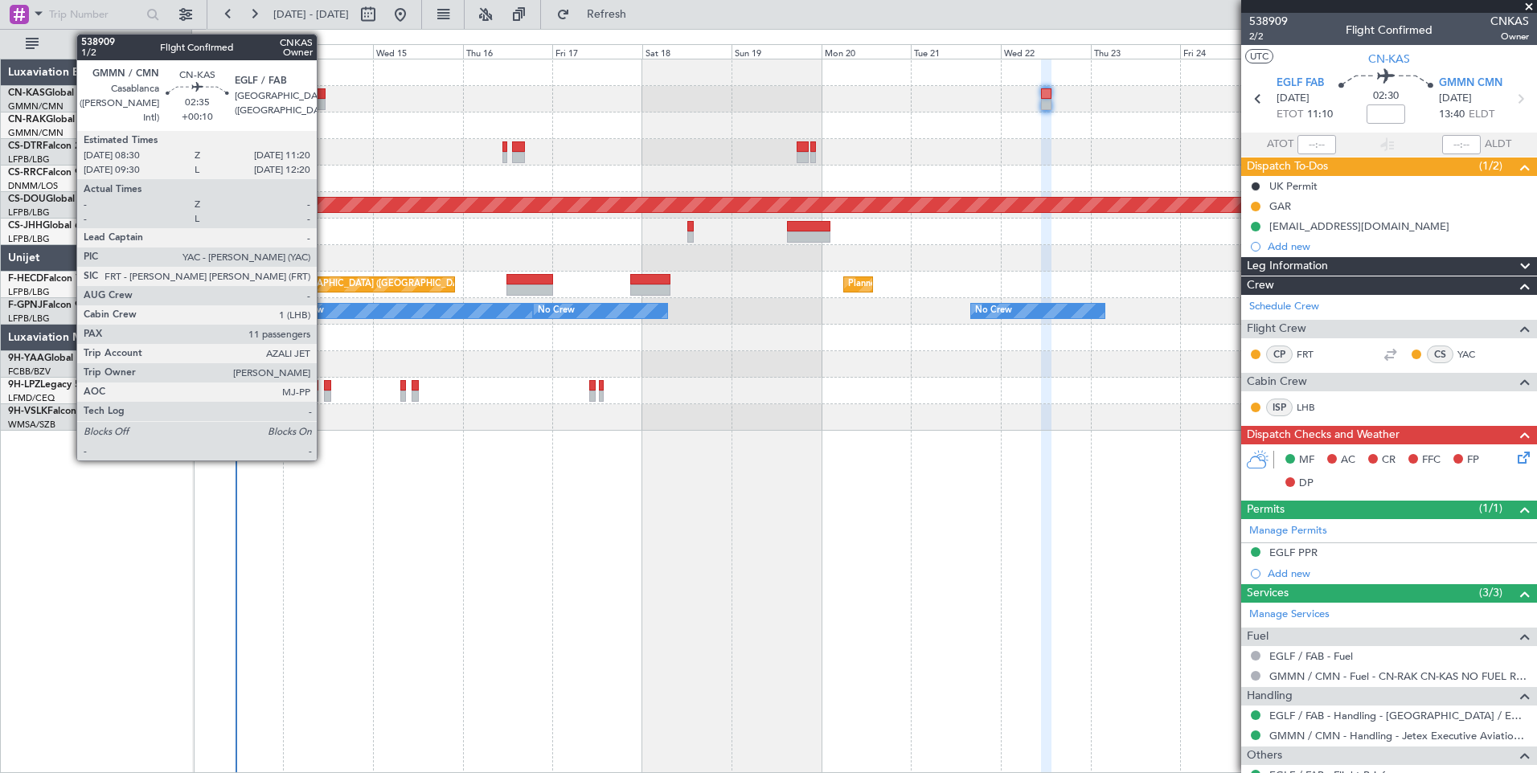
click at [324, 99] on div at bounding box center [319, 104] width 11 height 11
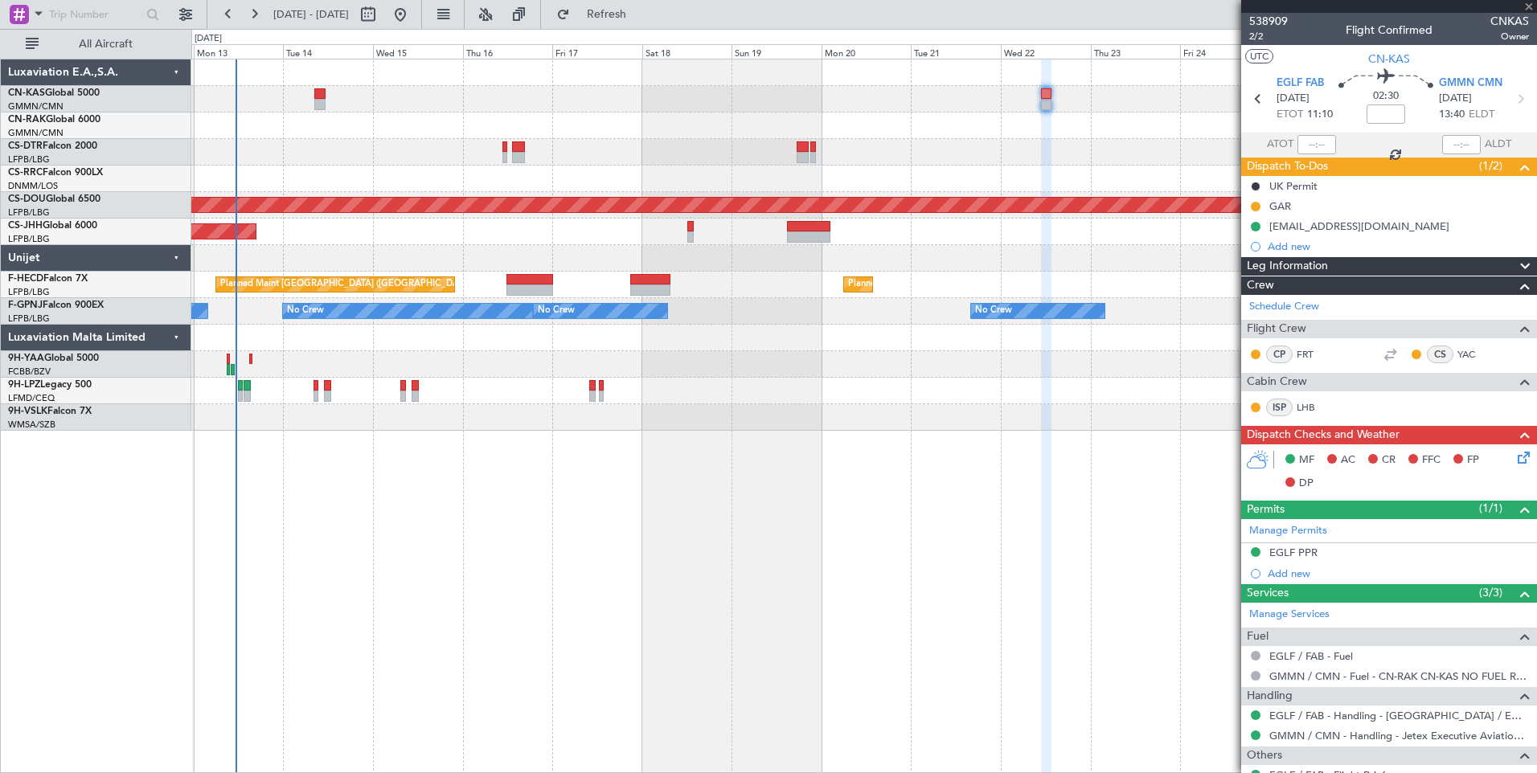
type input "+00:10"
